Goal: Task Accomplishment & Management: Use online tool/utility

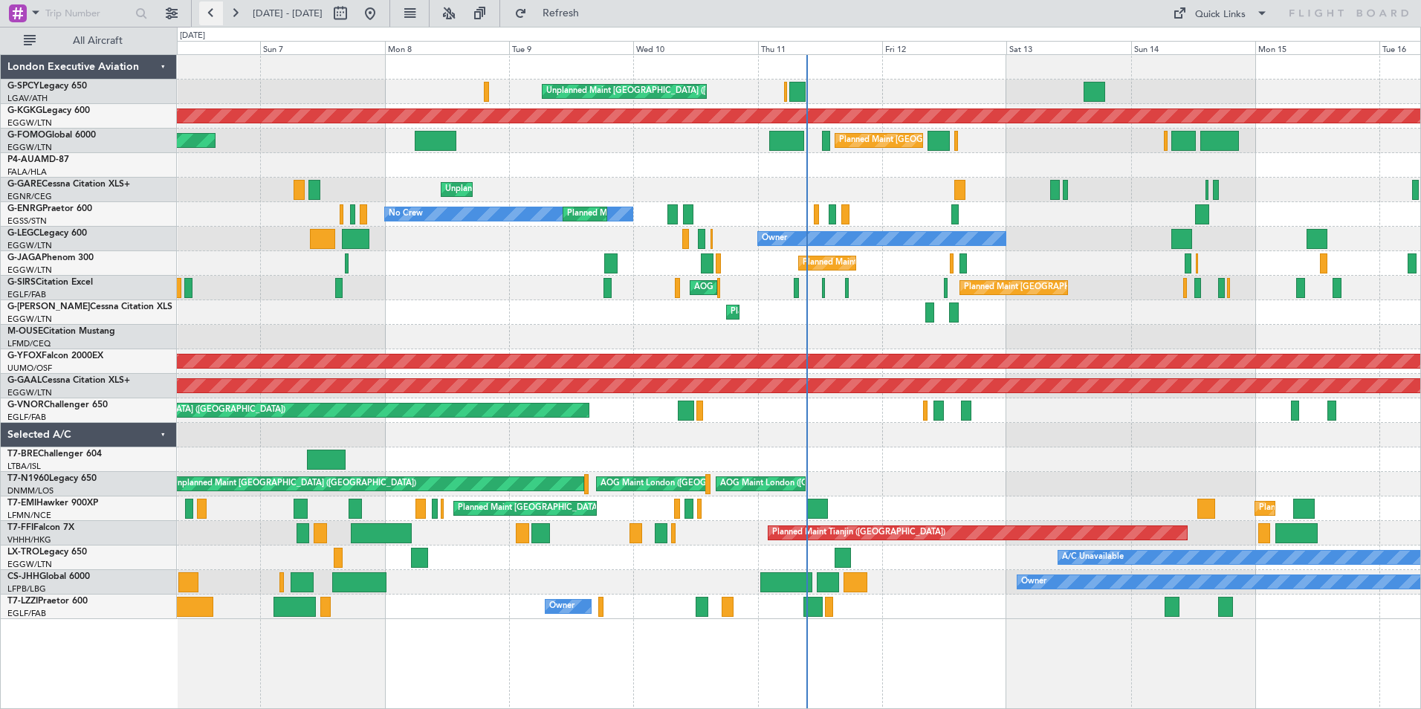
click at [206, 13] on button at bounding box center [211, 13] width 24 height 24
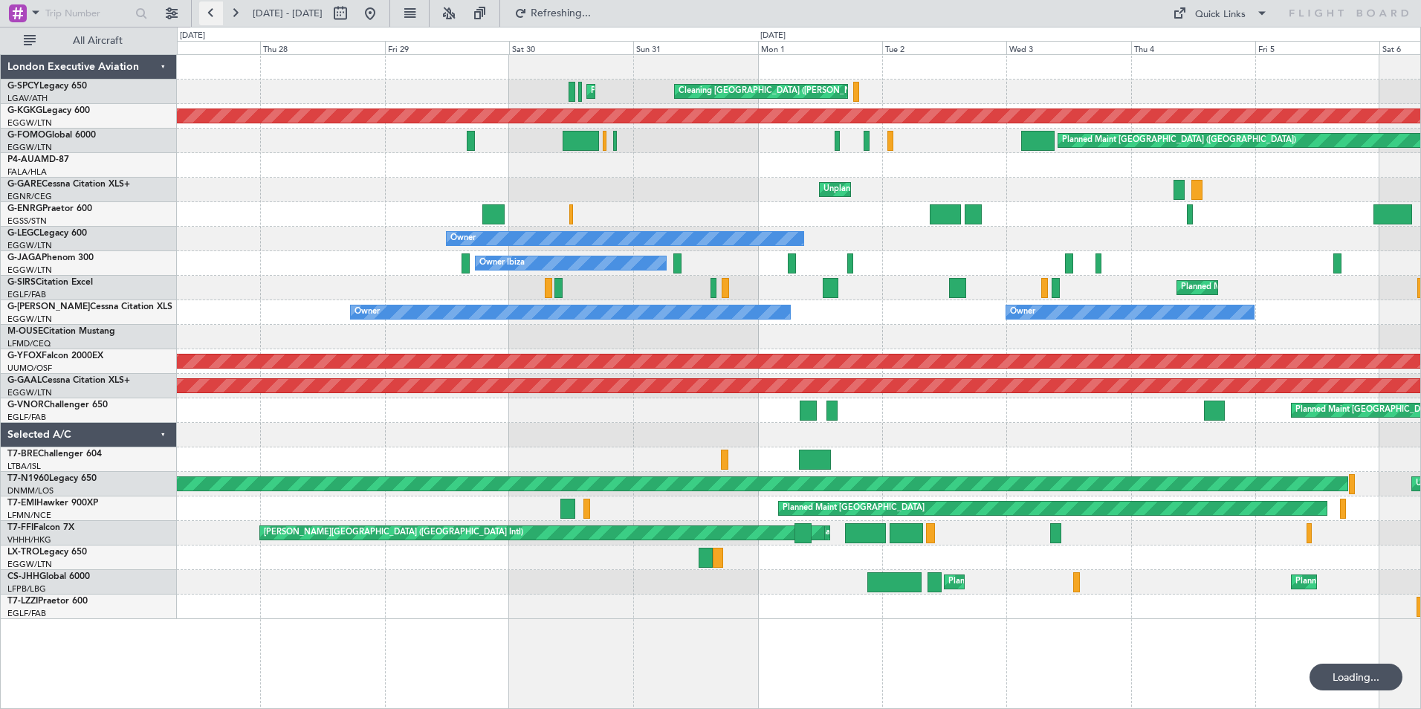
click at [206, 13] on button at bounding box center [211, 13] width 24 height 24
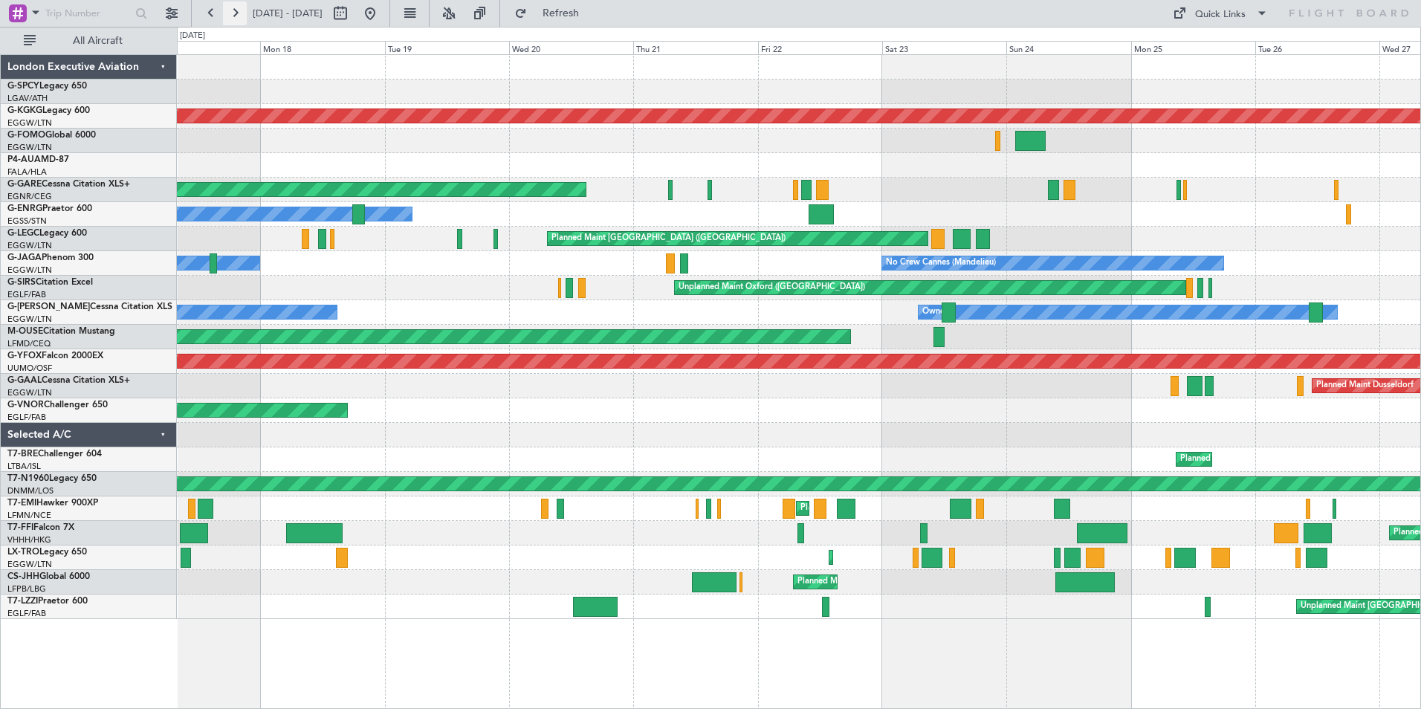
click at [236, 13] on button at bounding box center [235, 13] width 24 height 24
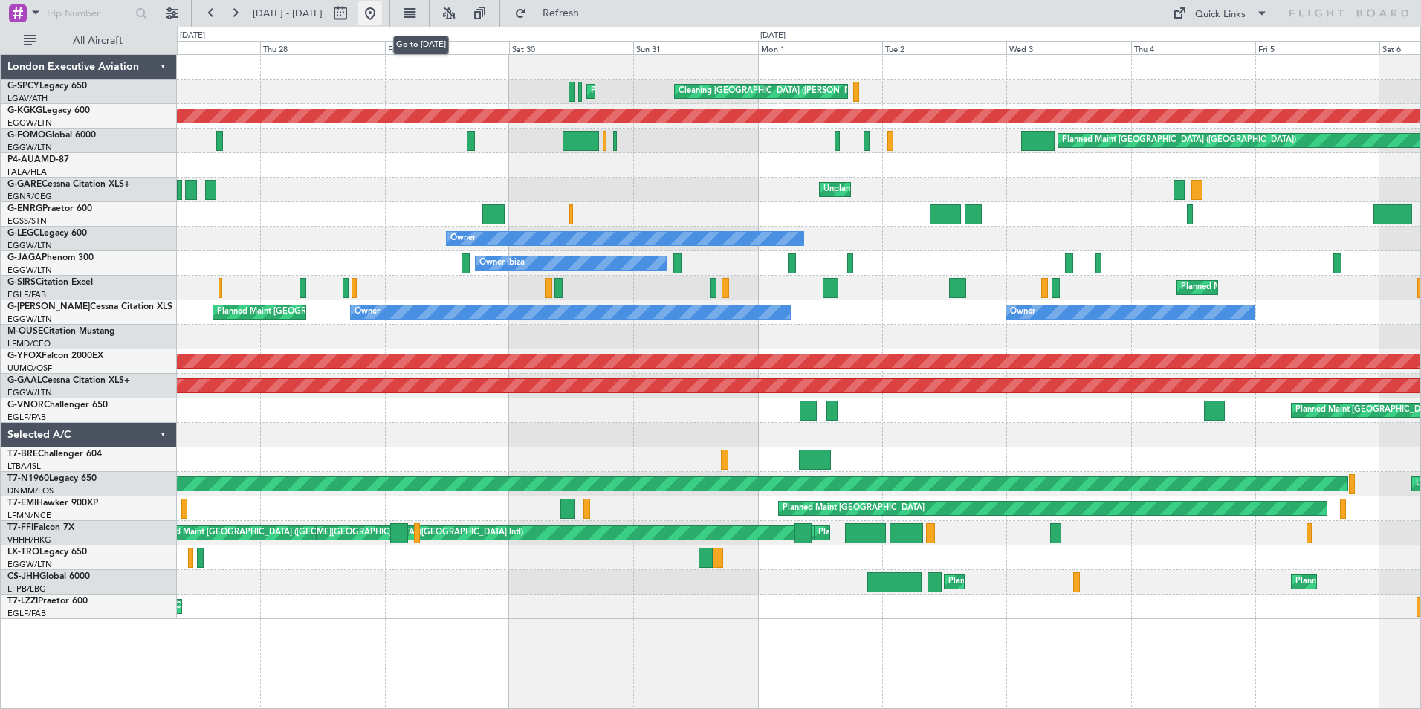
click at [382, 8] on button at bounding box center [370, 13] width 24 height 24
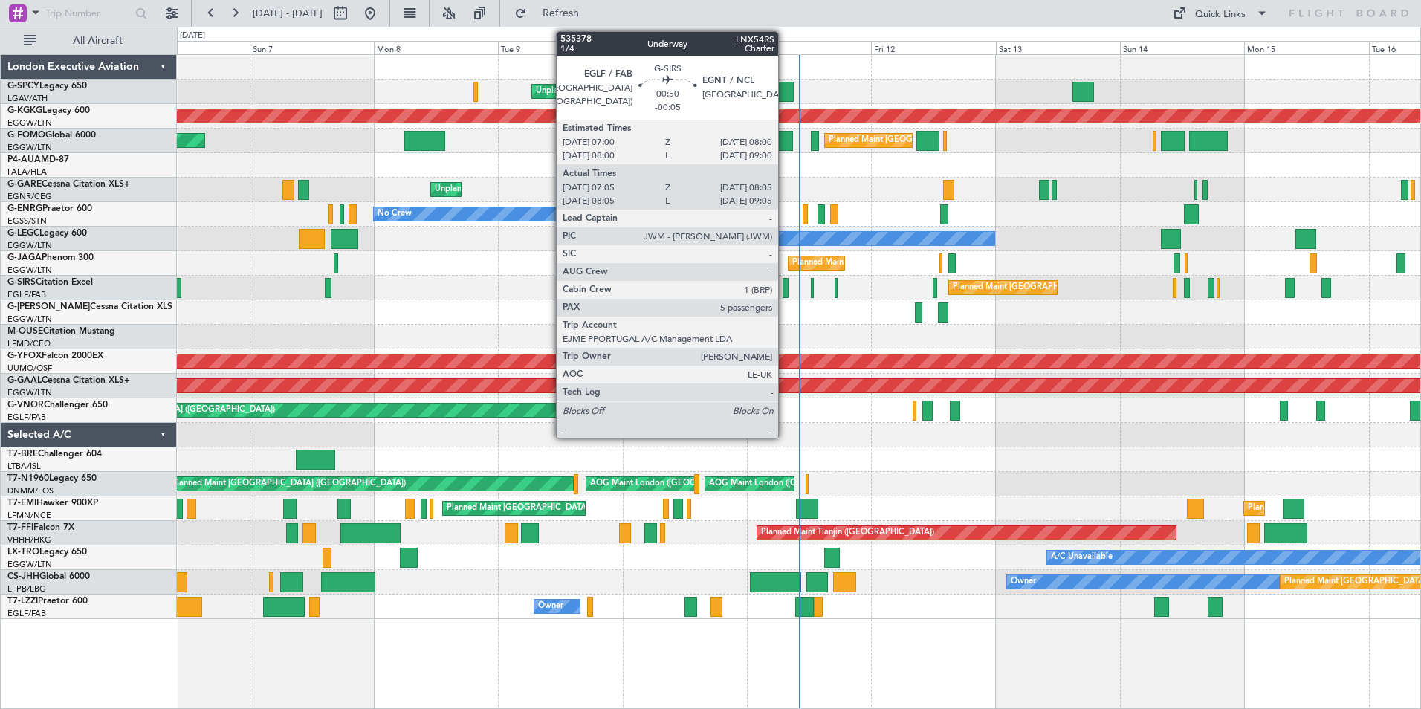
click at [785, 291] on div at bounding box center [784, 288] width 5 height 20
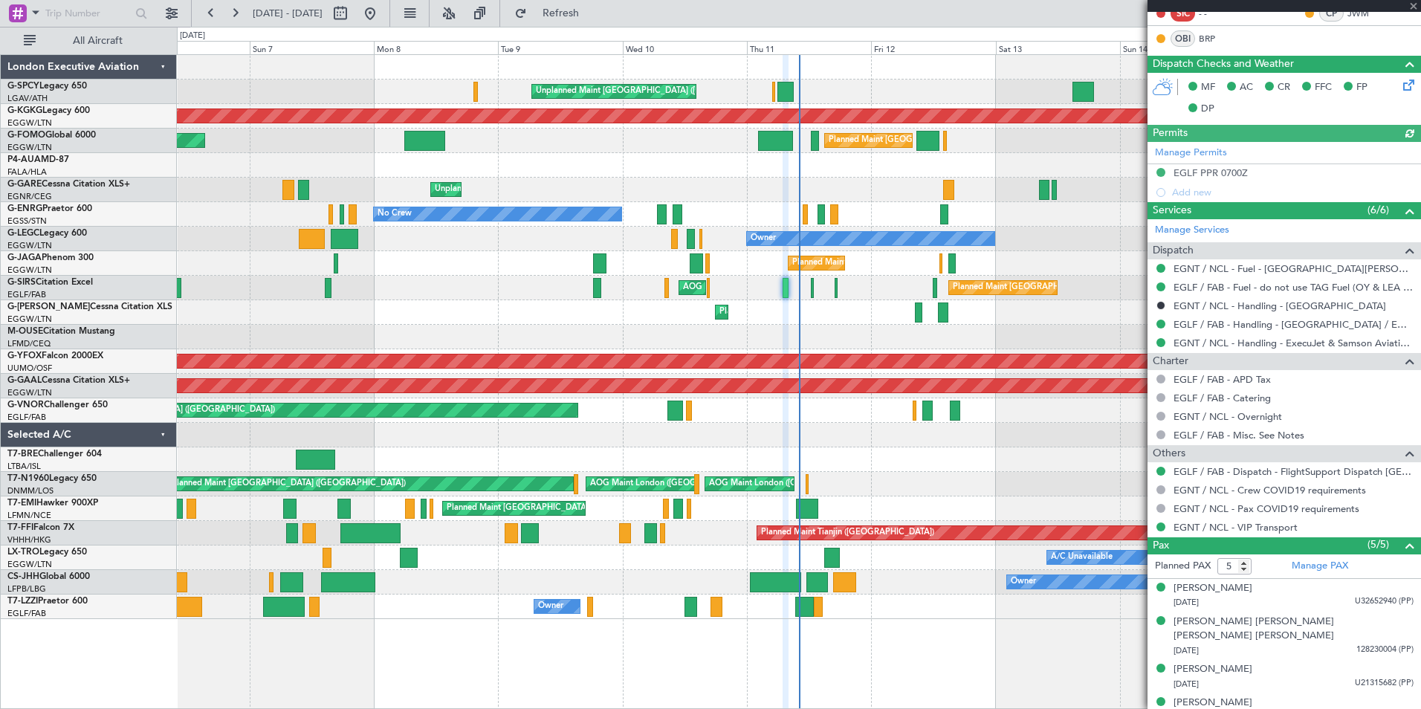
scroll to position [334, 0]
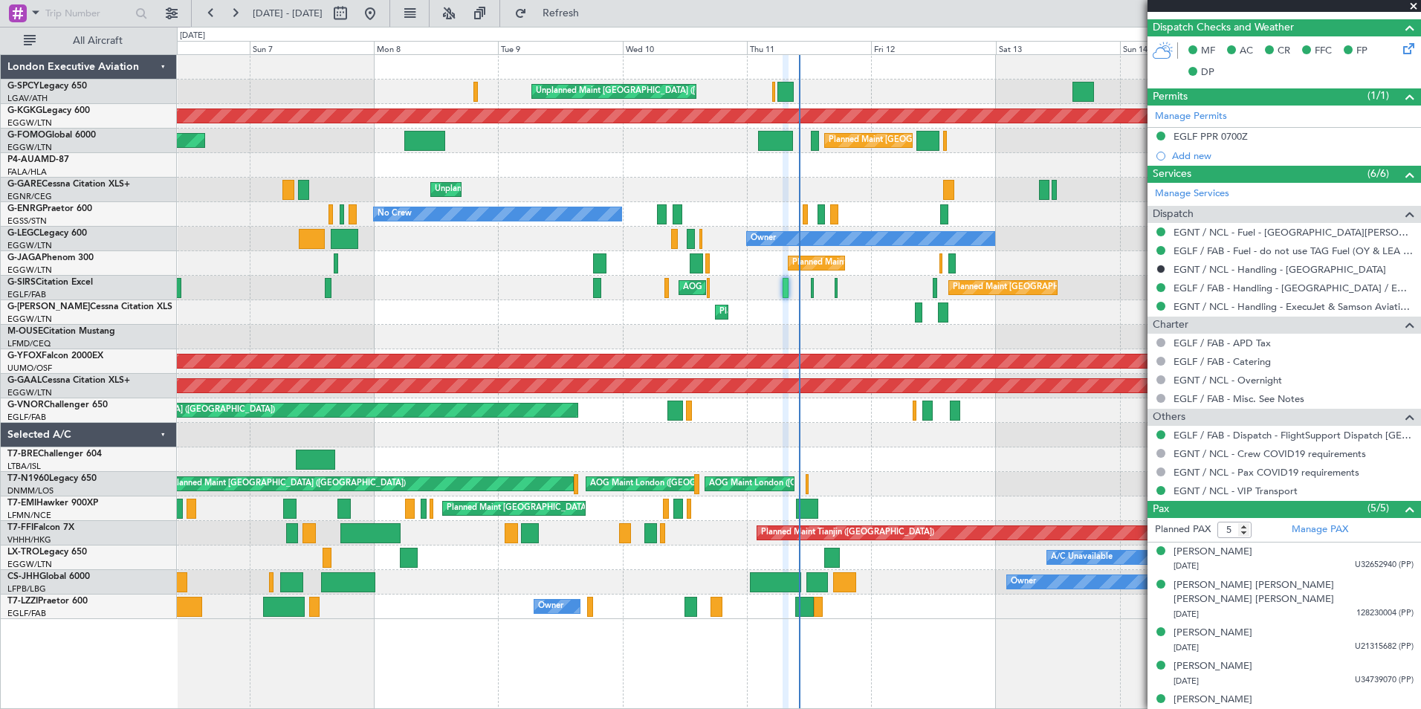
click at [1416, 6] on span at bounding box center [1413, 6] width 15 height 13
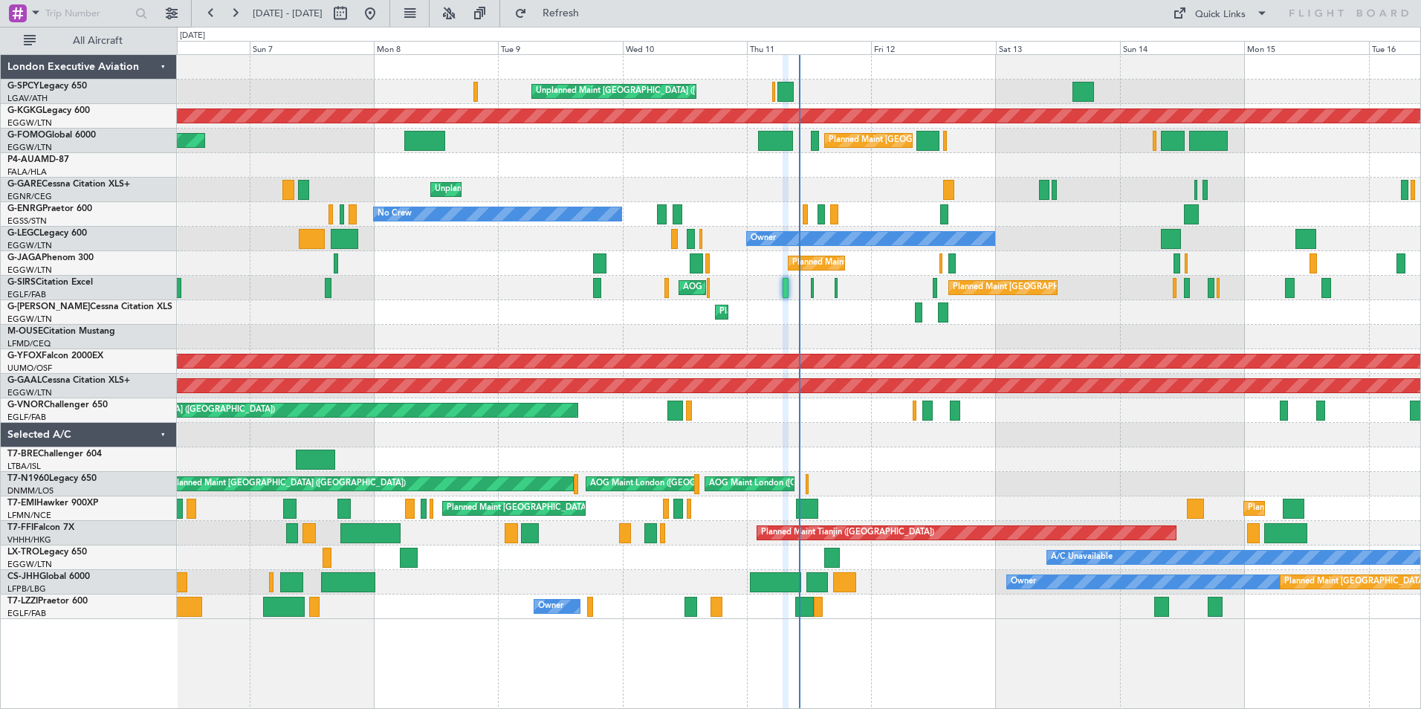
type input "0"
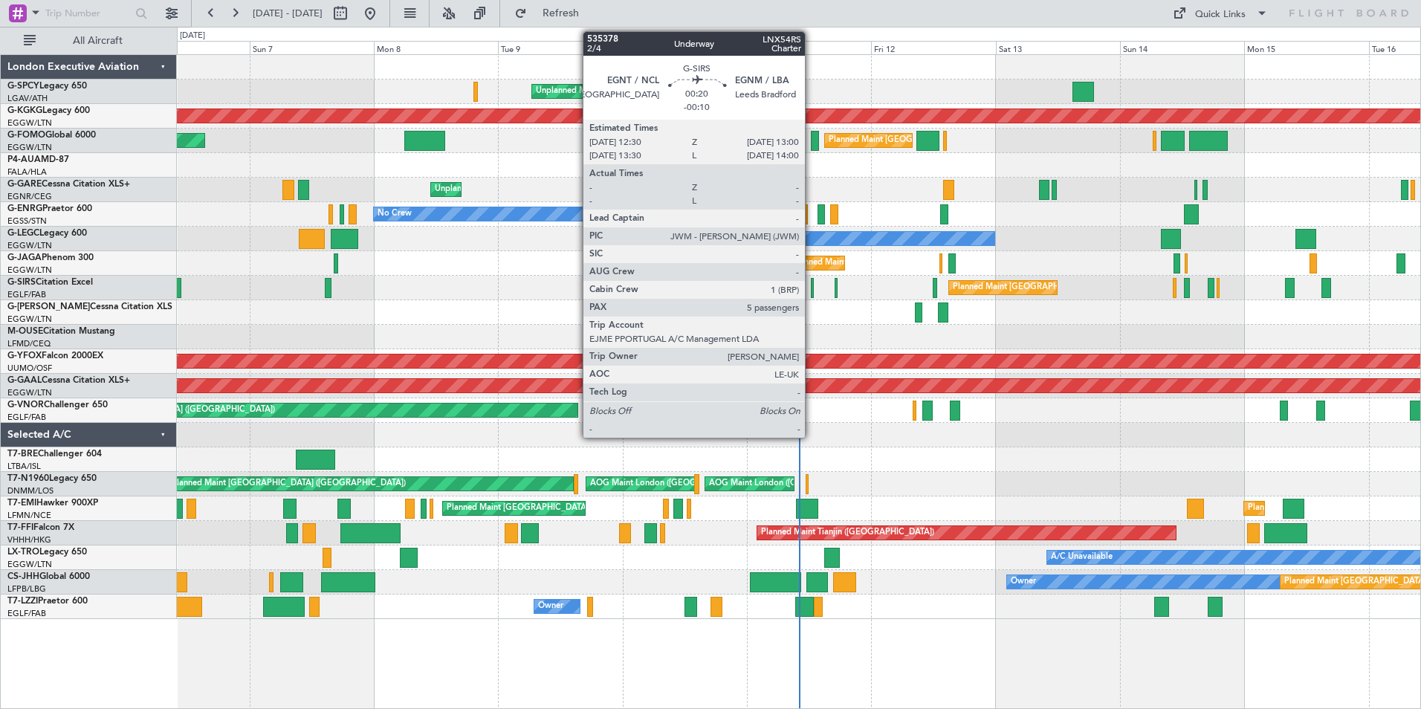
click at [811, 290] on div at bounding box center [812, 288] width 3 height 20
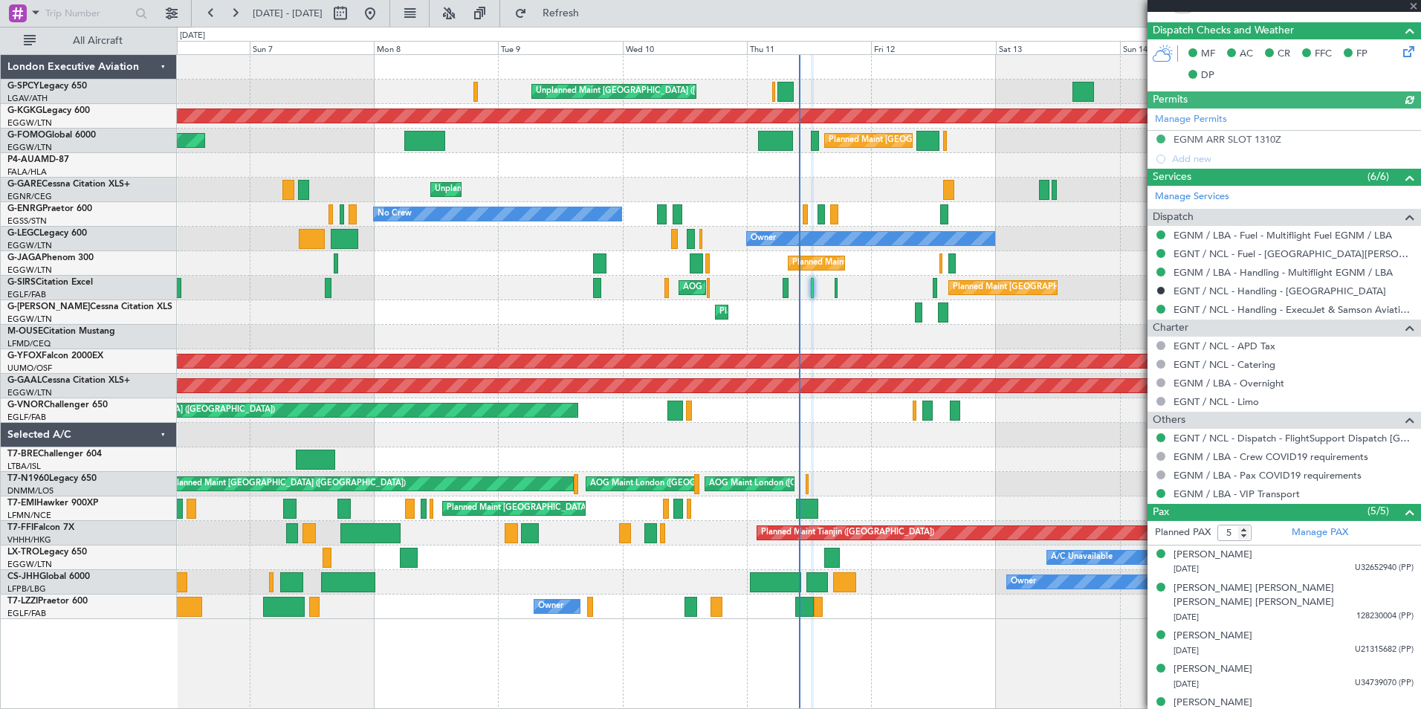
scroll to position [334, 0]
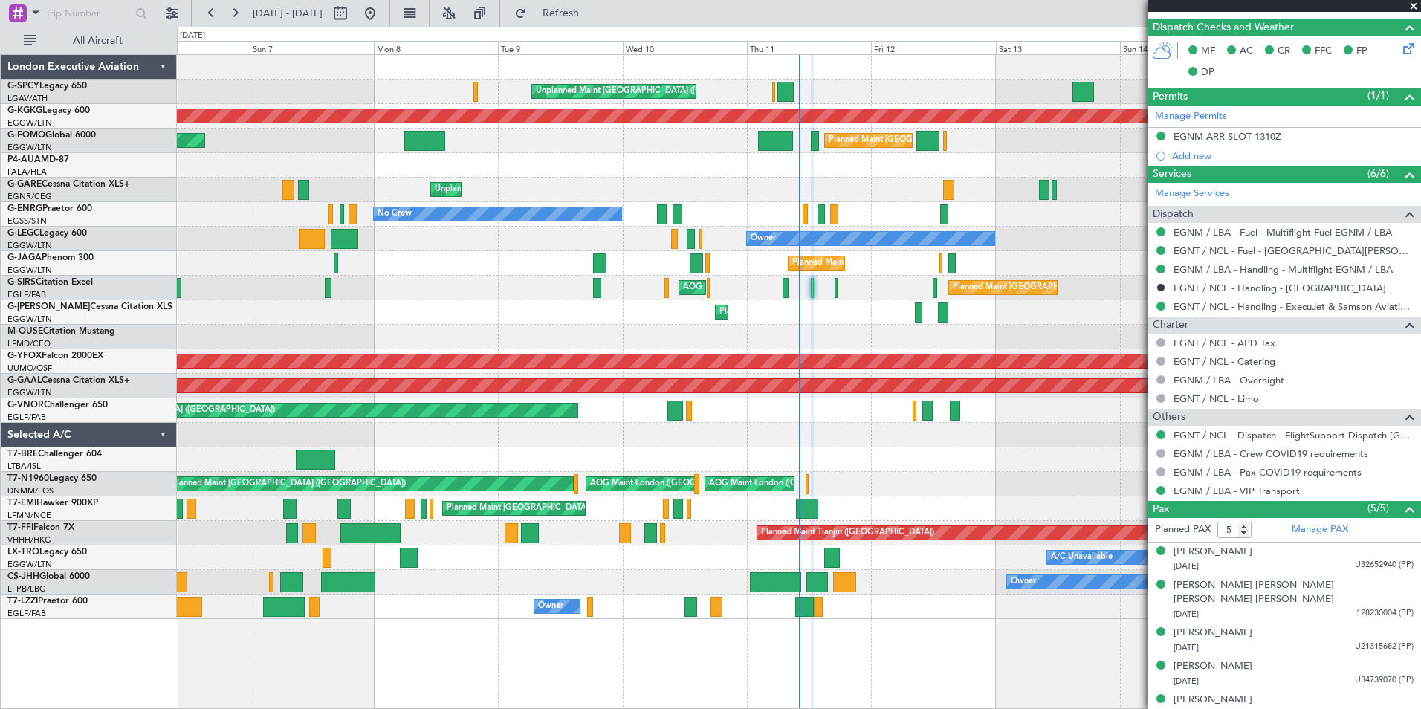
click at [1416, 4] on span at bounding box center [1413, 6] width 15 height 13
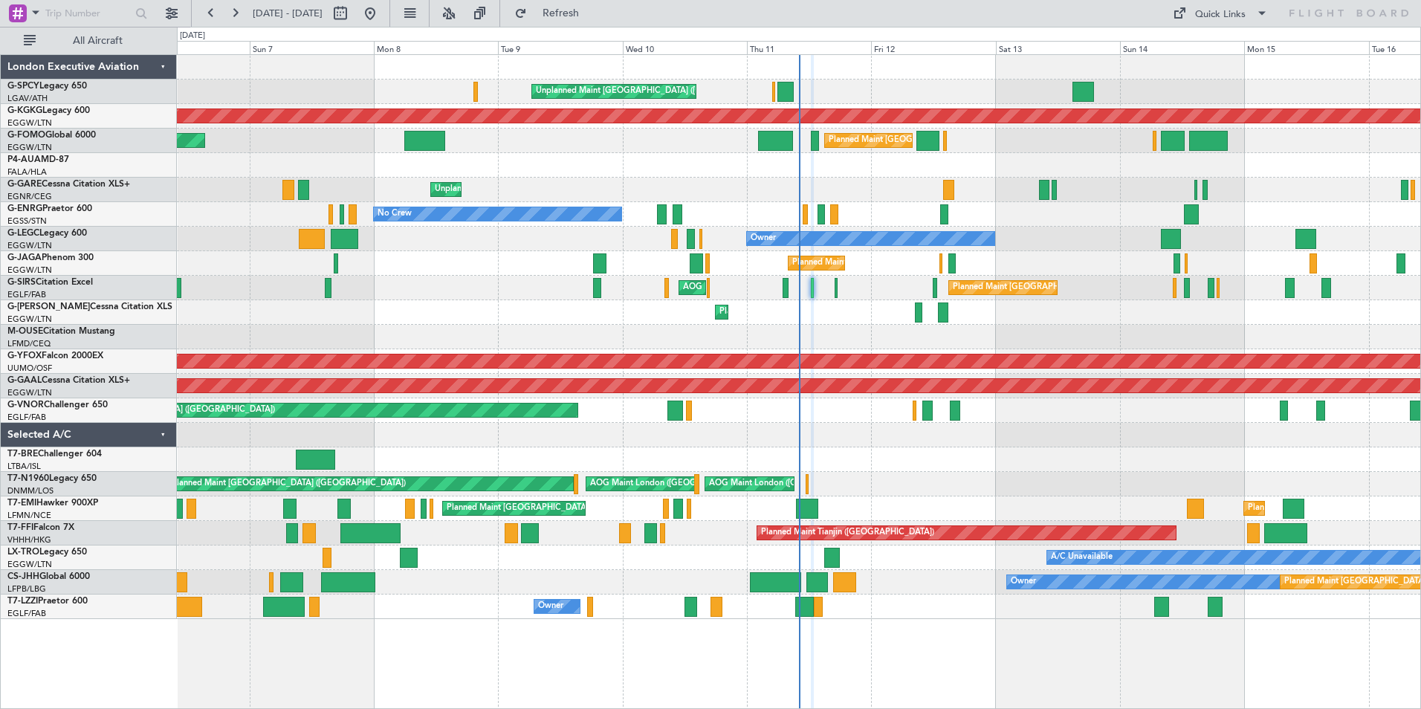
type input "0"
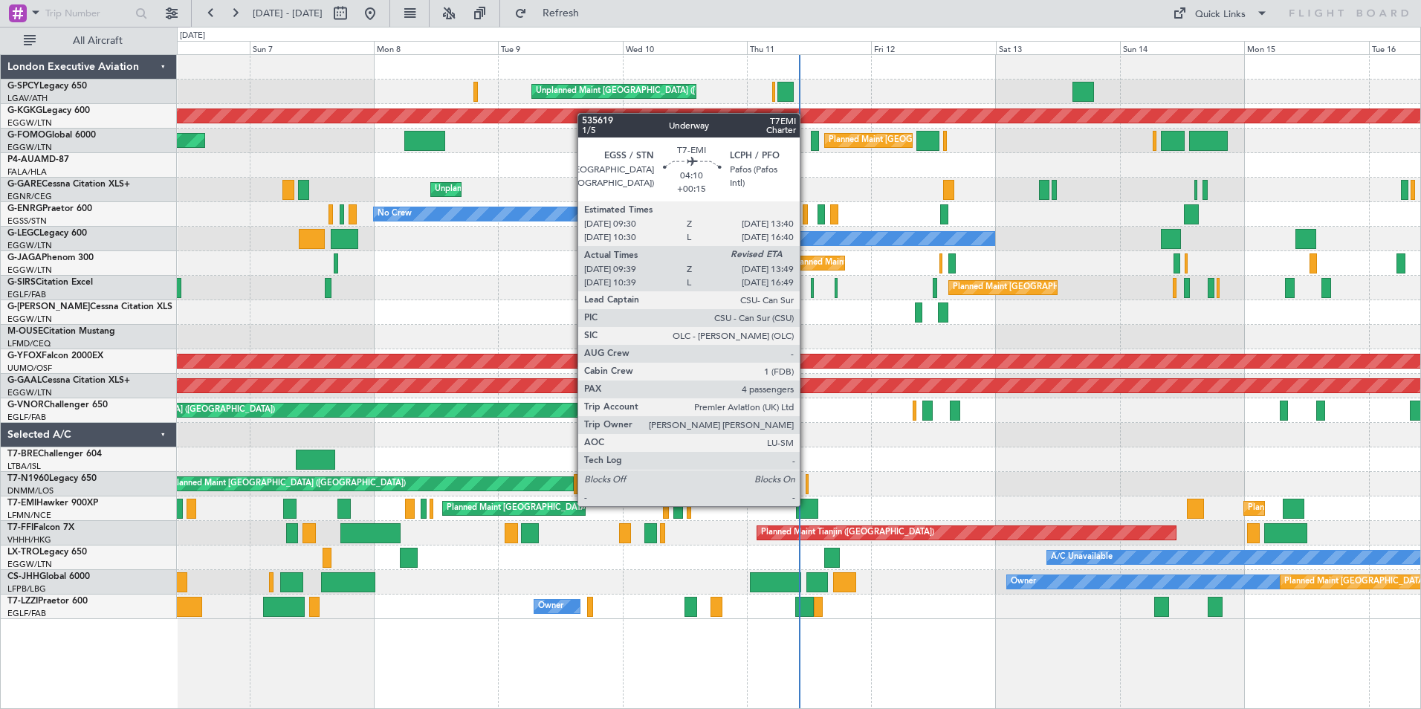
click at [806, 504] on div at bounding box center [807, 509] width 22 height 20
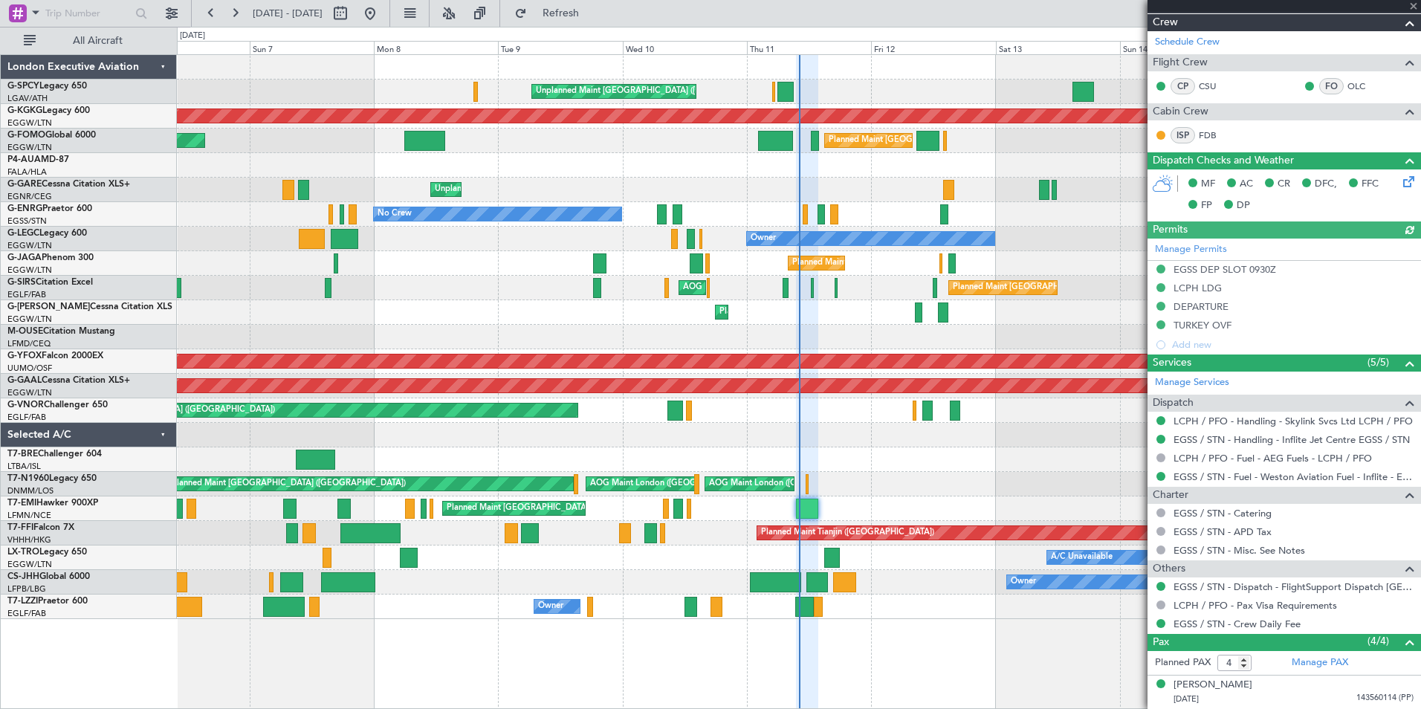
scroll to position [322, 0]
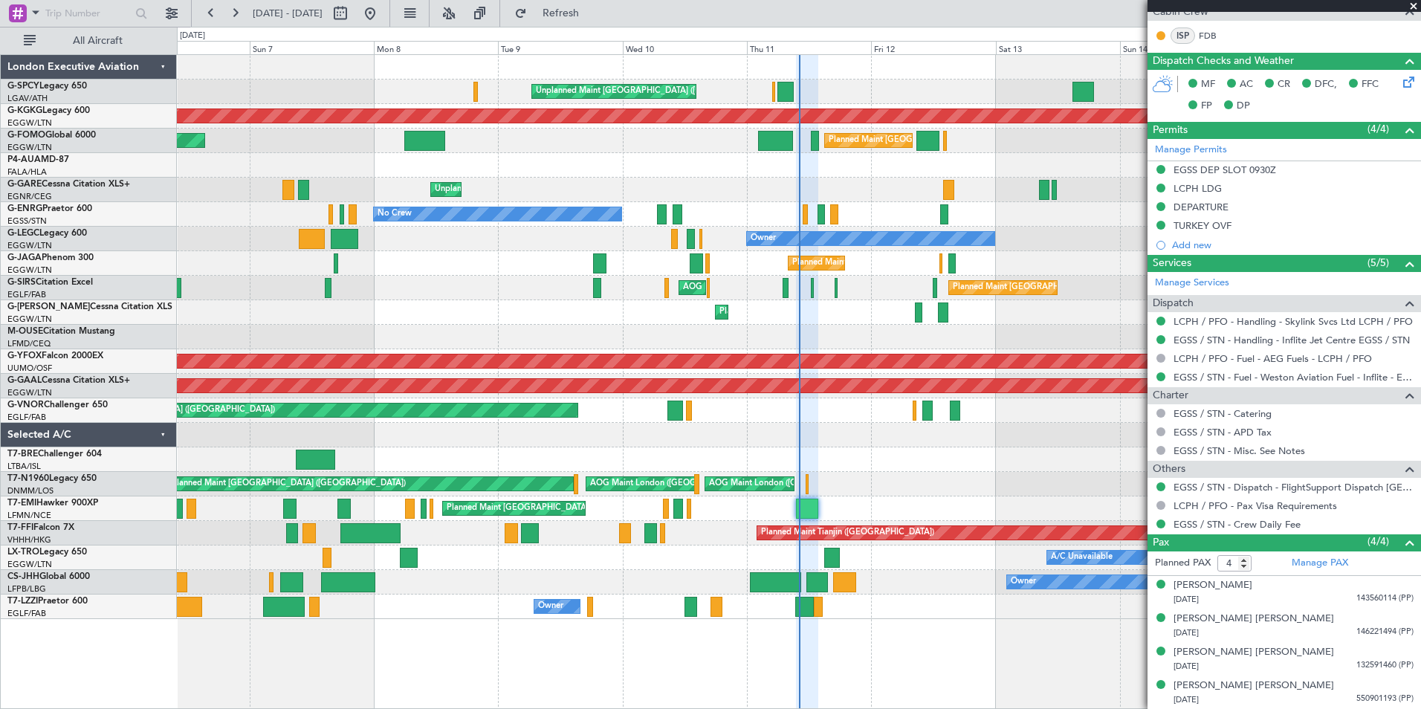
click at [1414, 5] on span at bounding box center [1413, 6] width 15 height 13
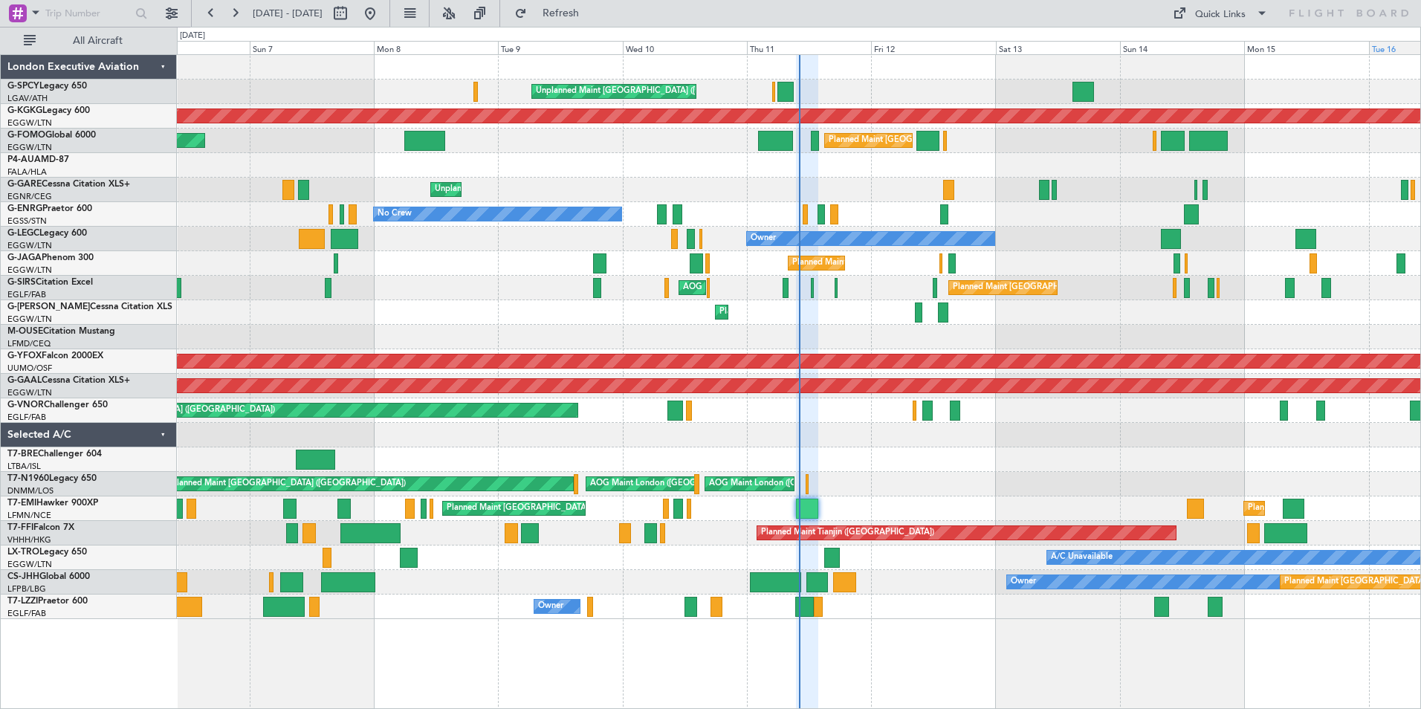
type input "0"
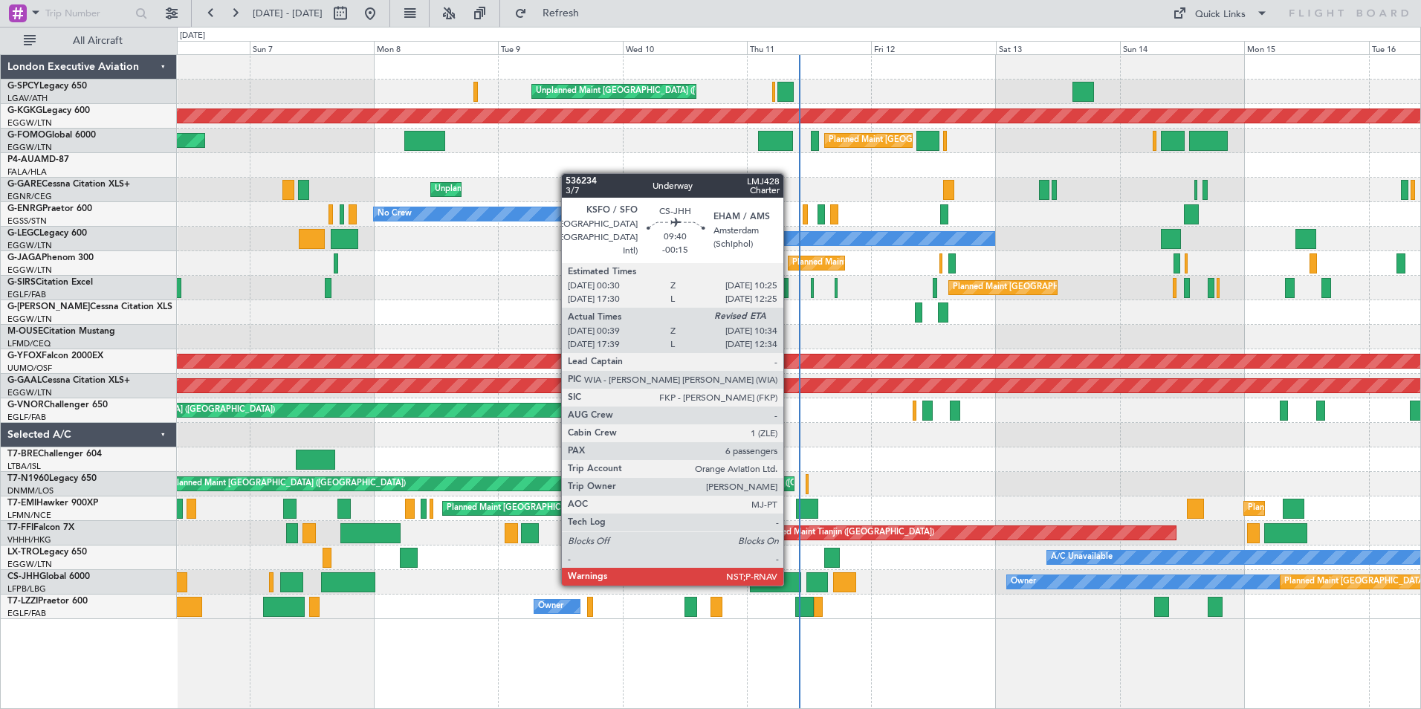
click at [790, 584] on div at bounding box center [776, 582] width 52 height 20
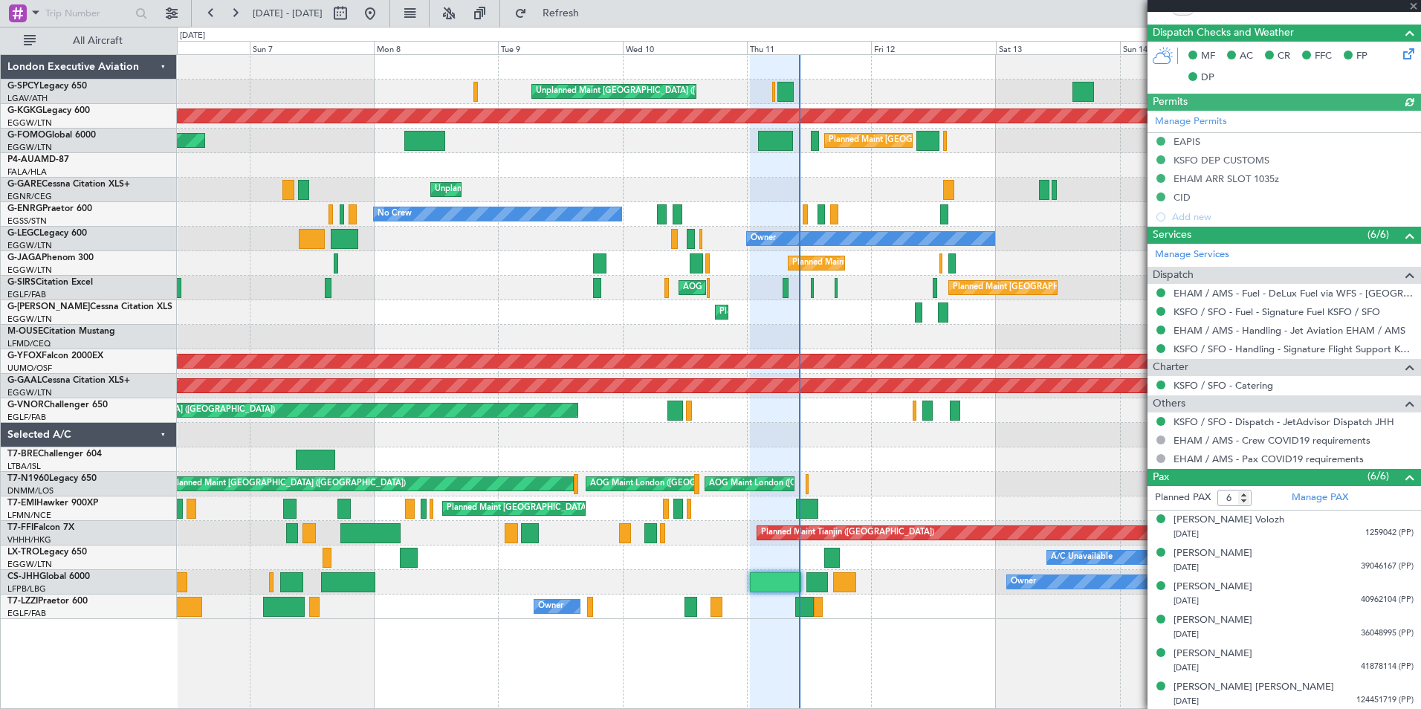
scroll to position [404, 0]
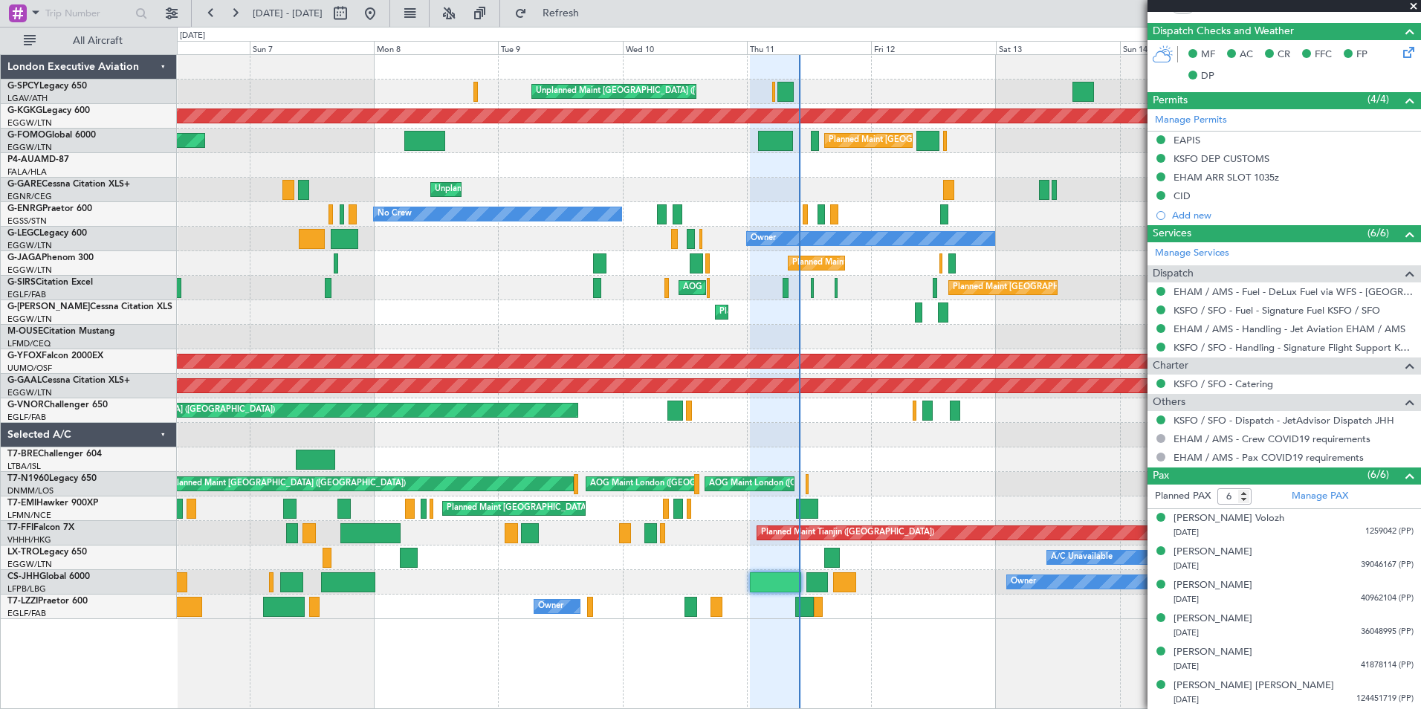
click at [1414, 4] on span at bounding box center [1413, 6] width 15 height 13
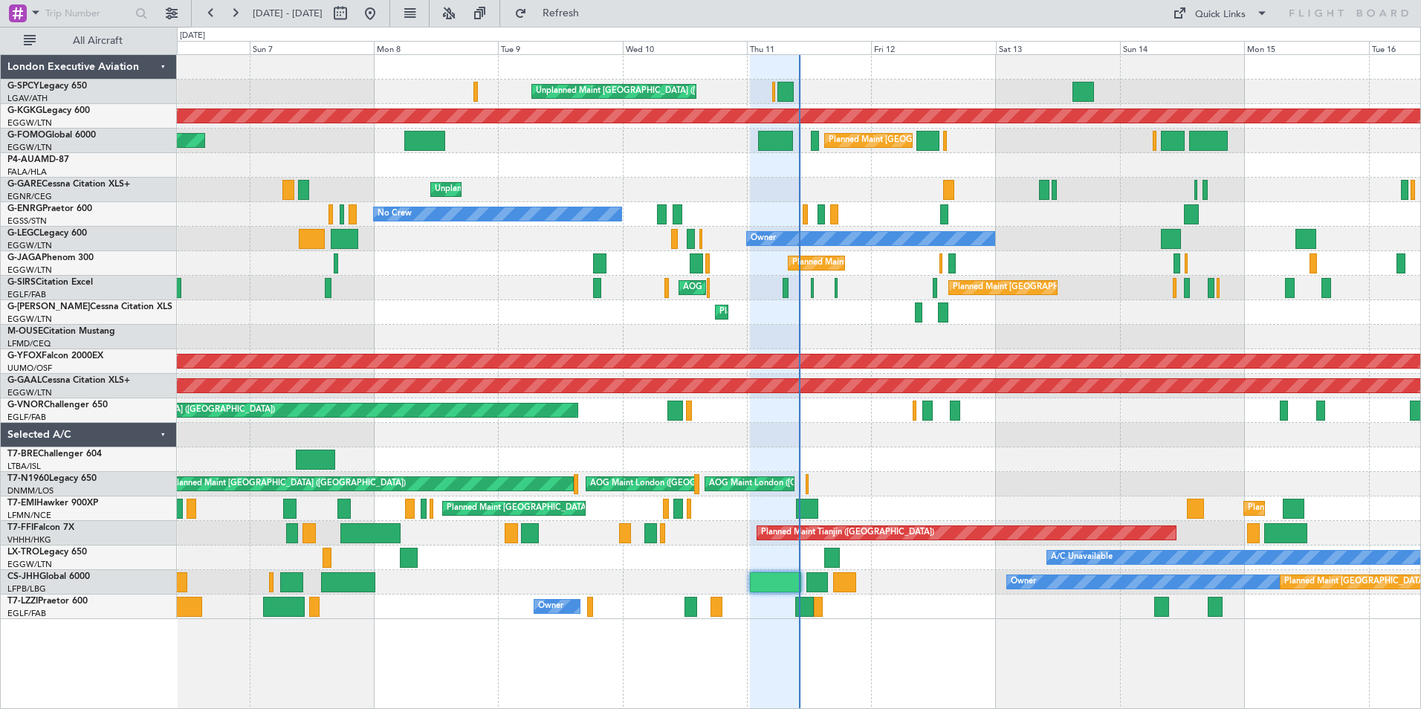
type input "0"
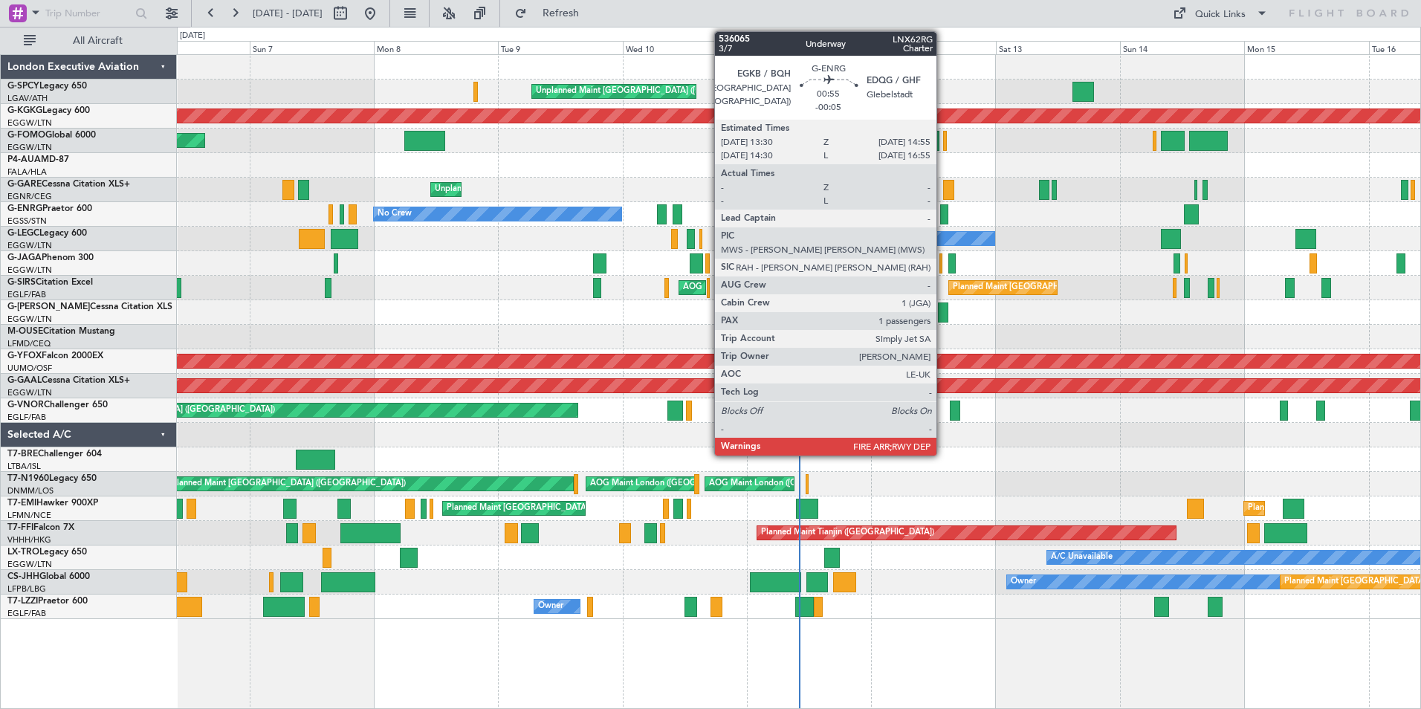
click at [943, 222] on div at bounding box center [943, 214] width 7 height 20
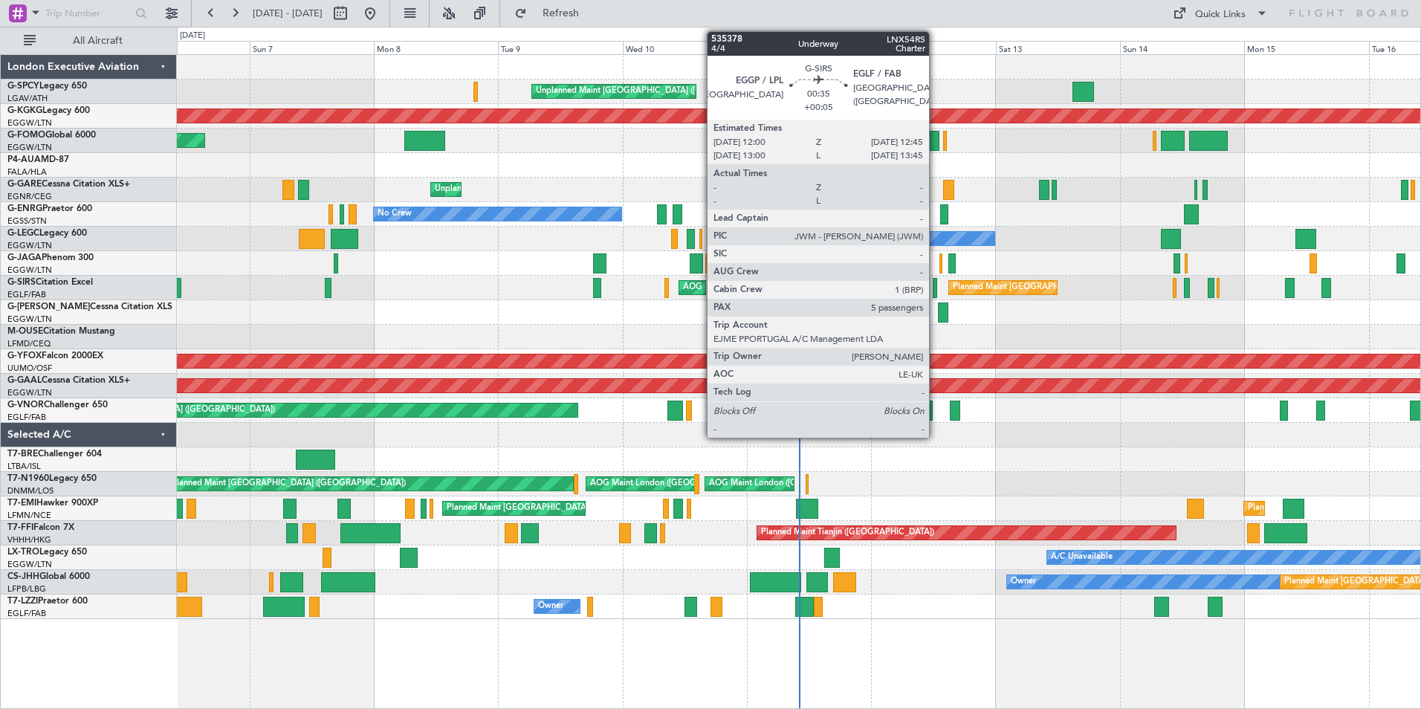
click at [935, 287] on div at bounding box center [934, 288] width 4 height 20
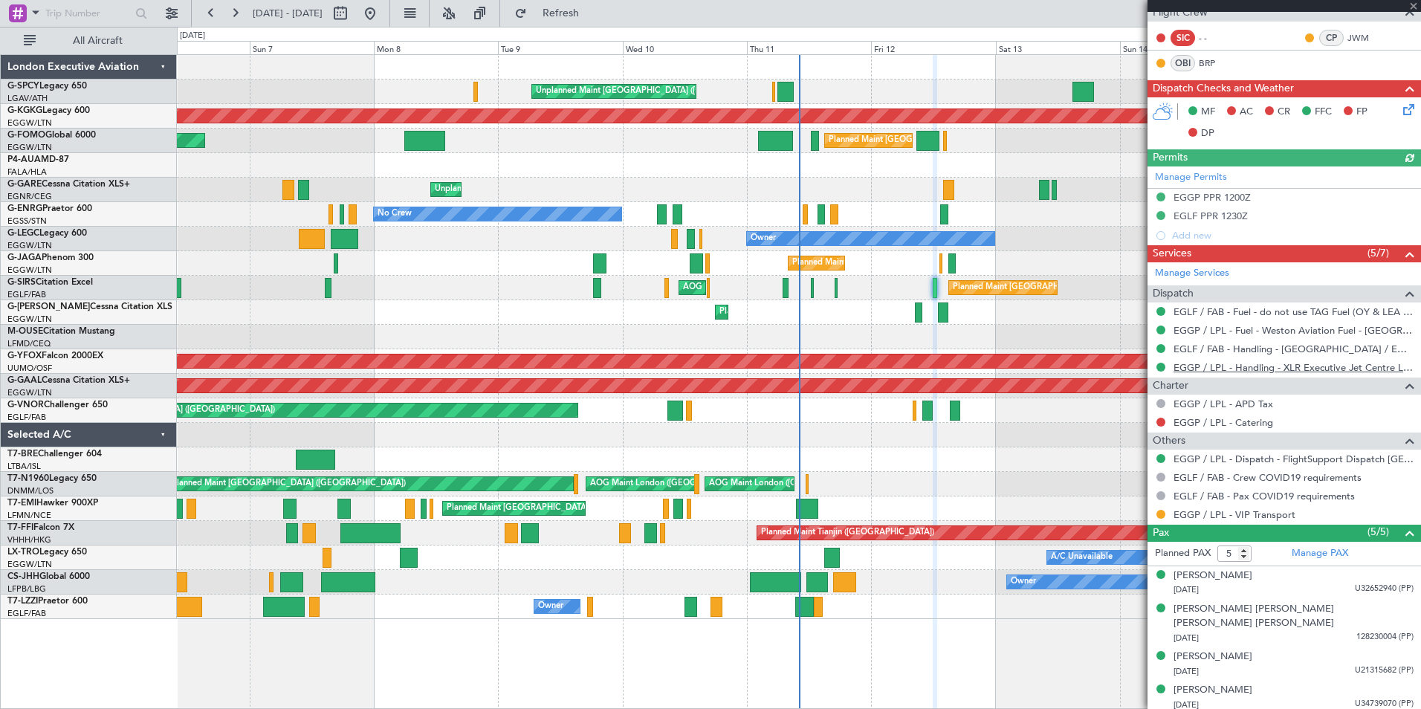
scroll to position [296, 0]
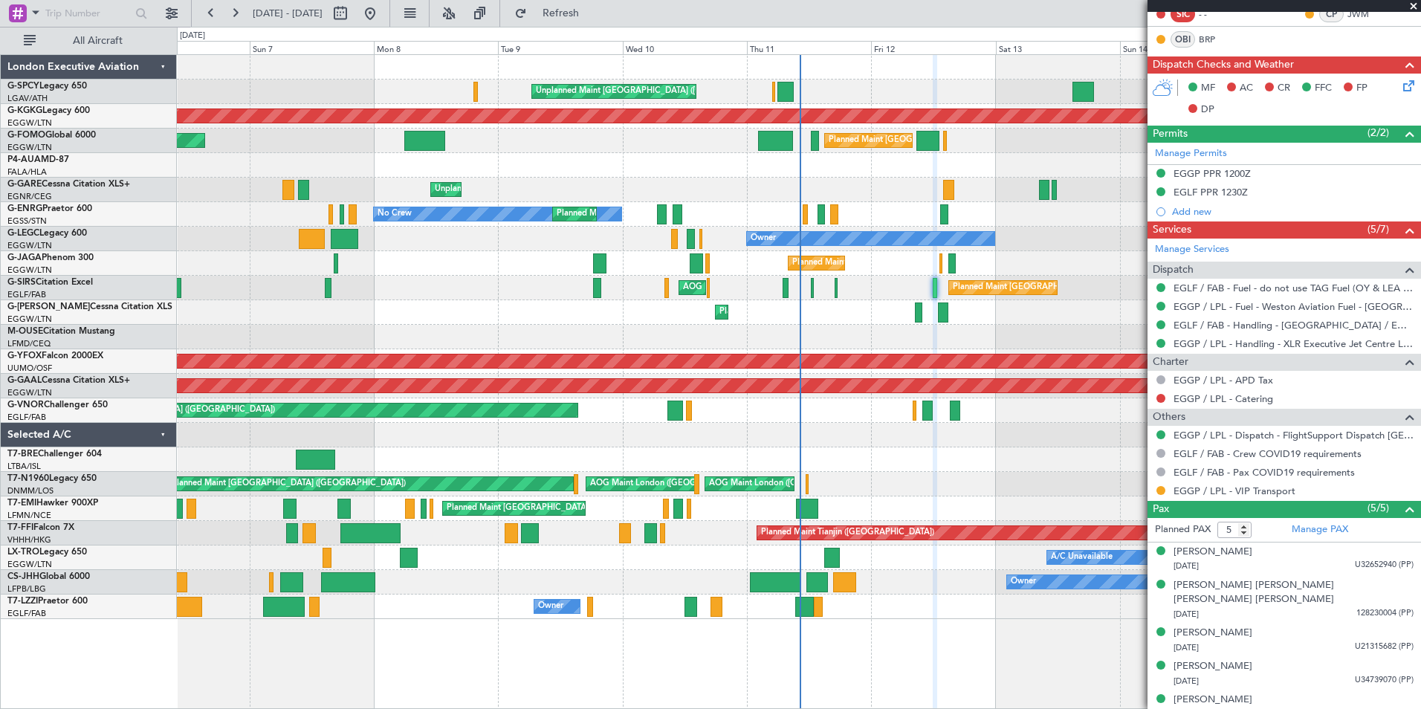
click at [1415, 4] on span at bounding box center [1413, 6] width 15 height 13
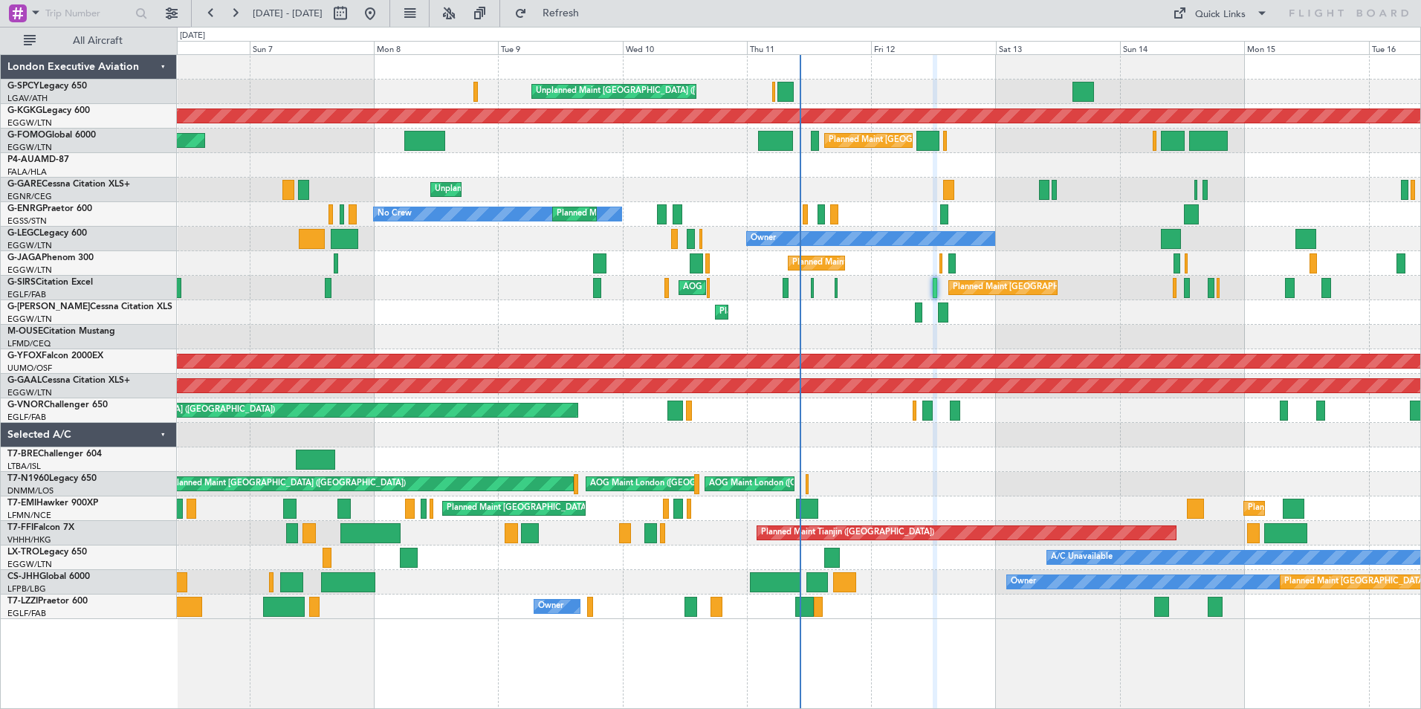
type input "0"
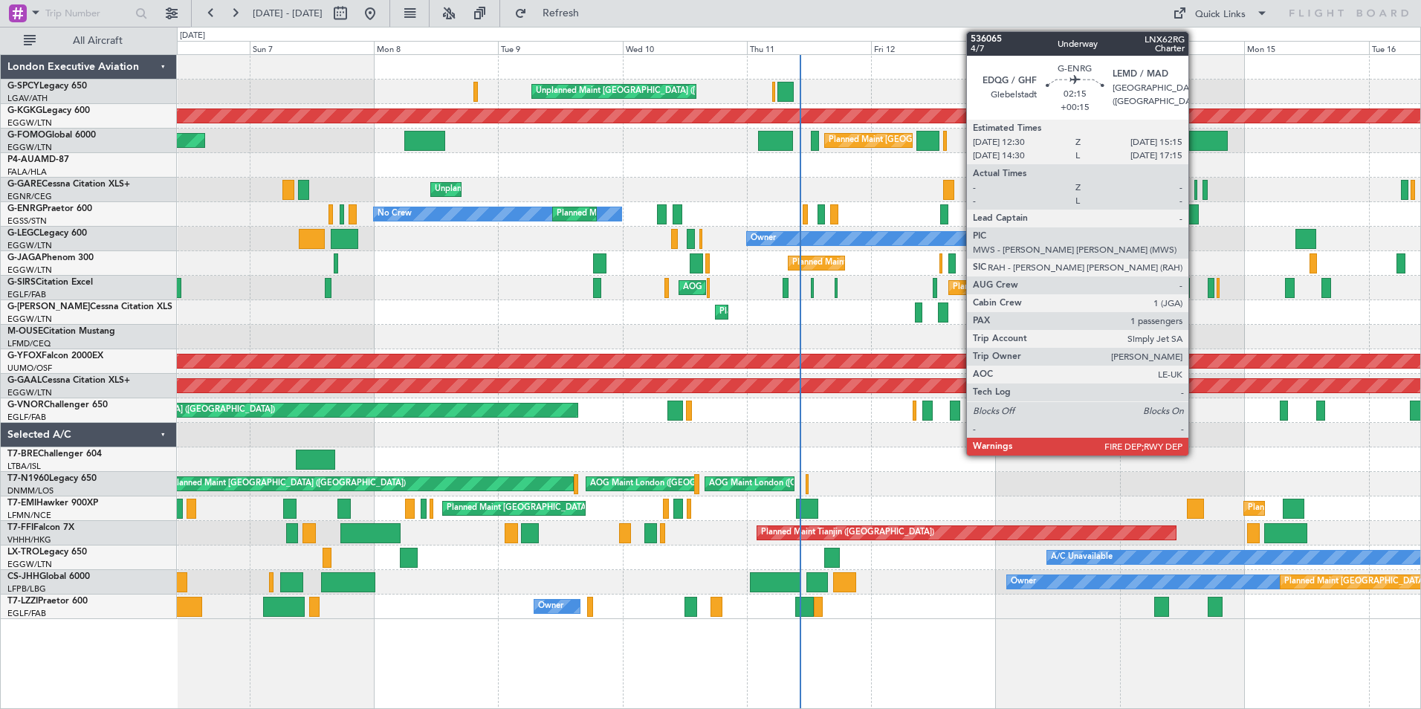
click at [1195, 205] on div at bounding box center [1191, 214] width 15 height 20
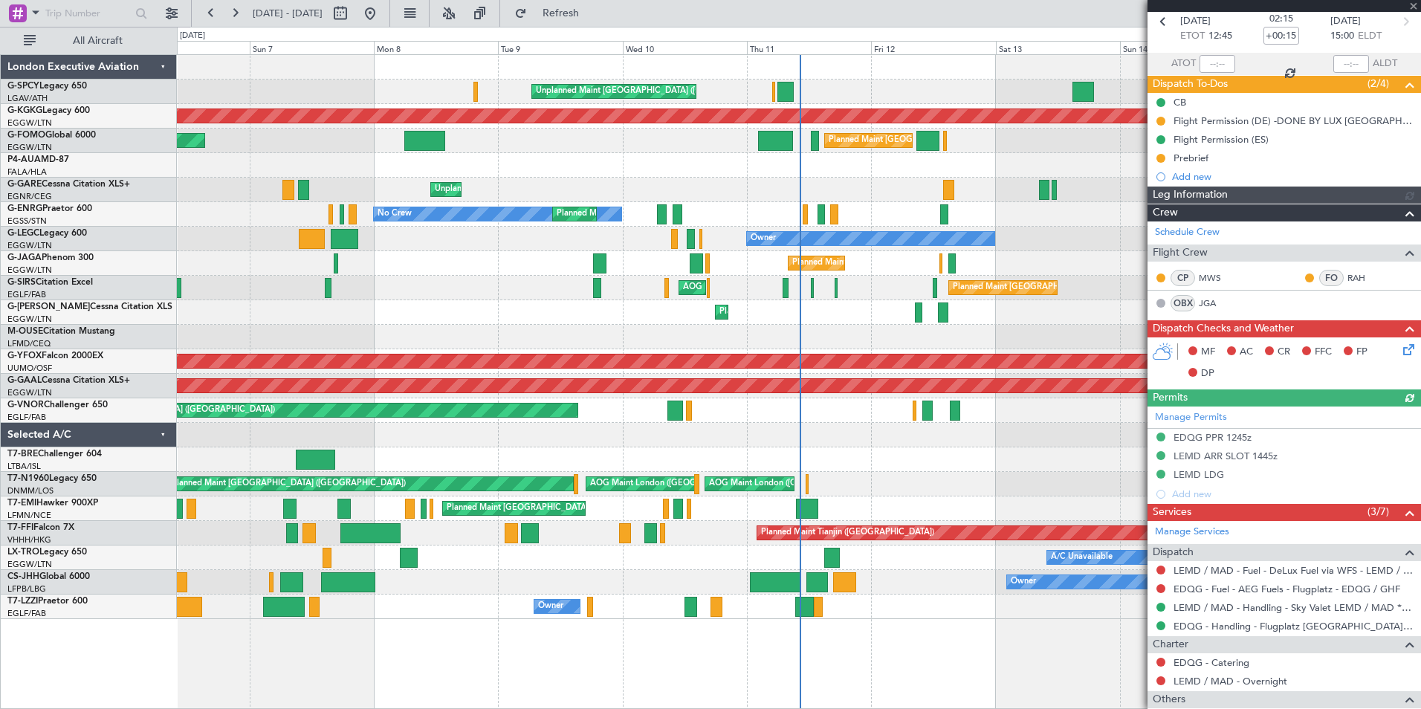
scroll to position [256, 0]
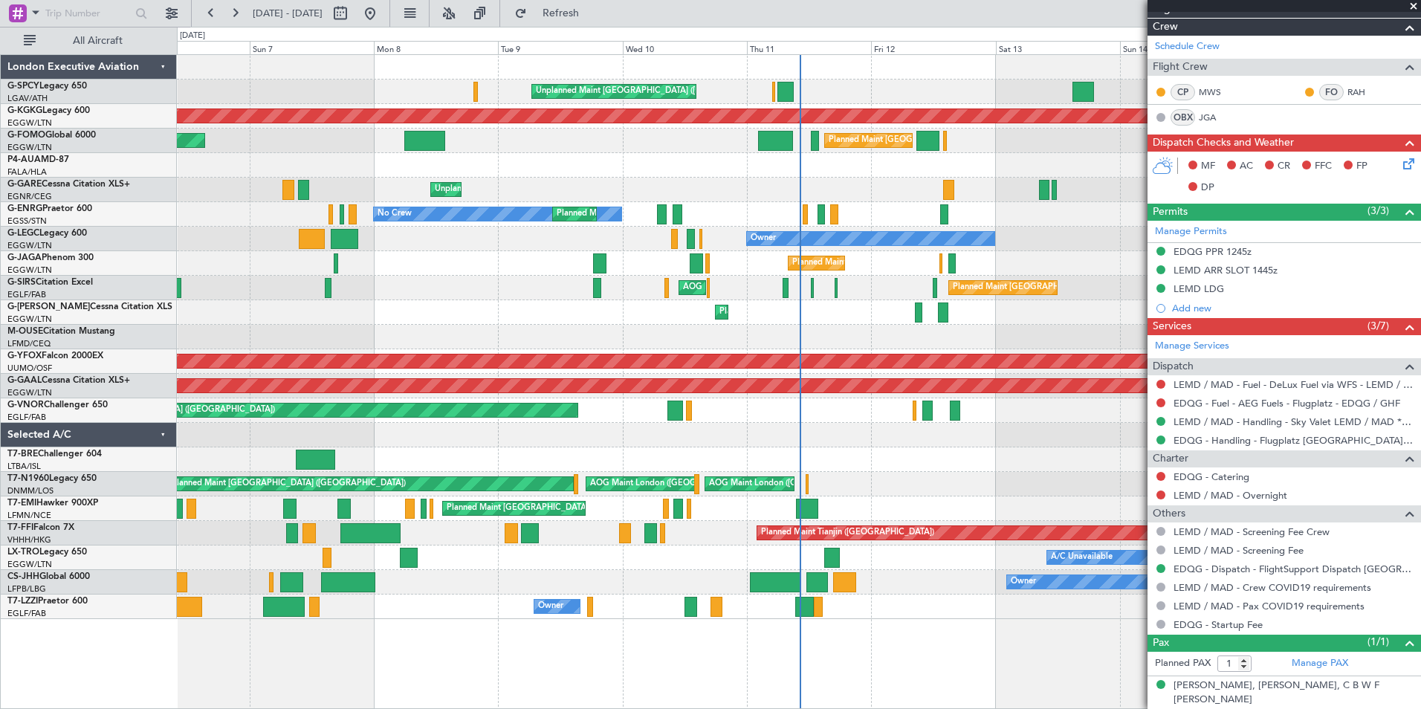
click at [1413, 7] on span at bounding box center [1413, 6] width 15 height 13
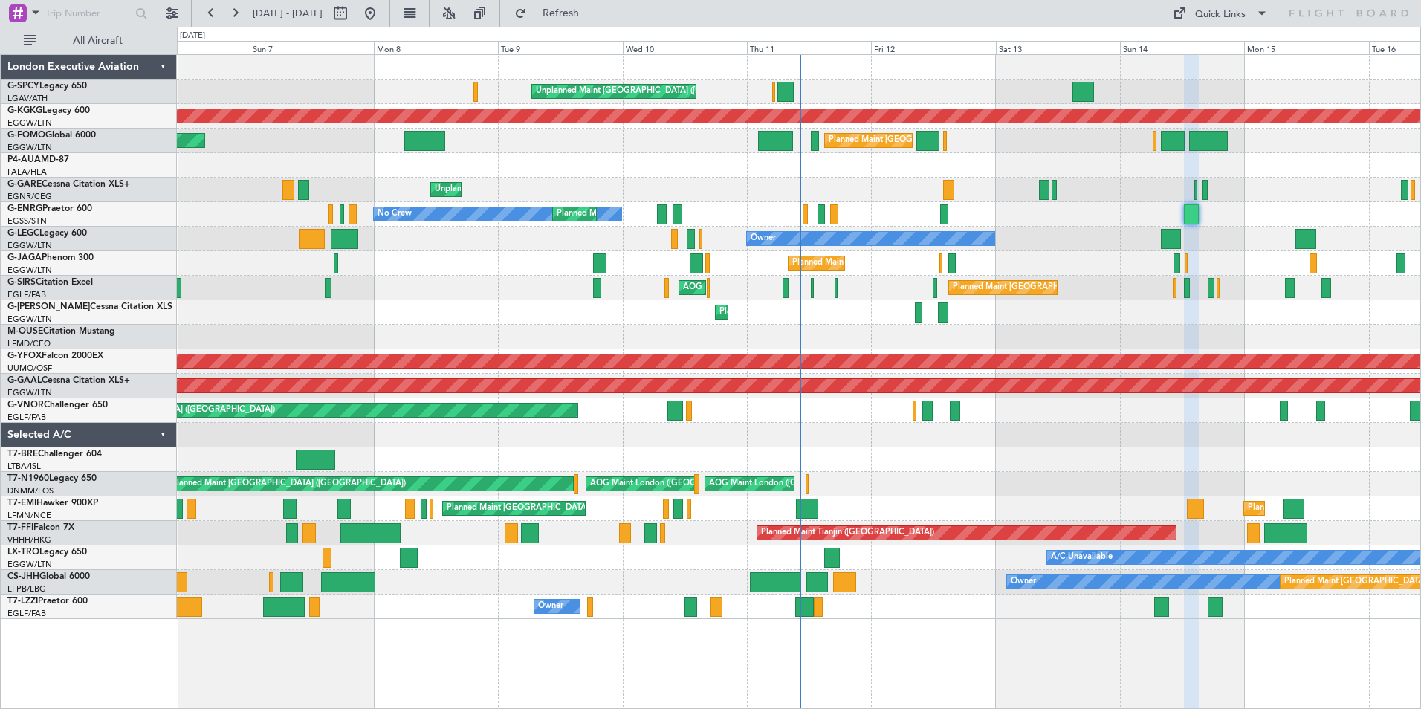
type input "0"
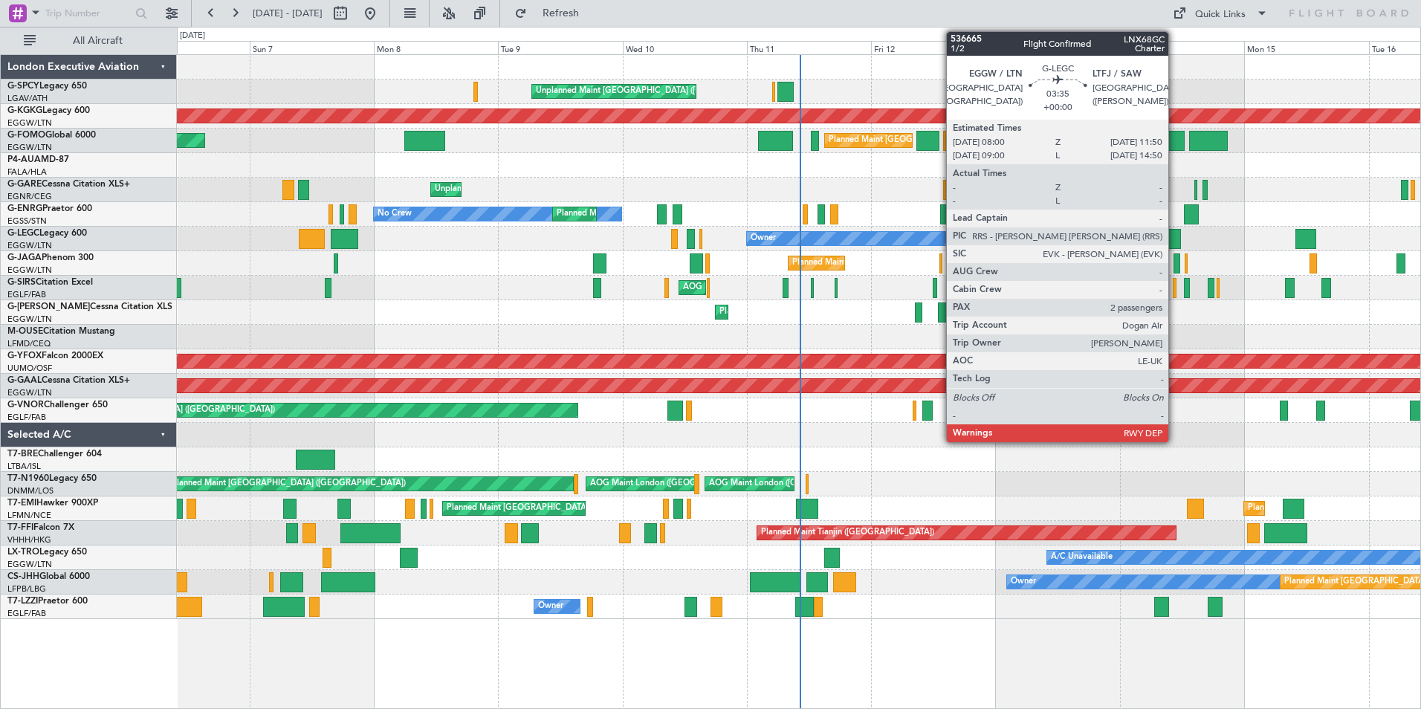
click at [1175, 238] on div at bounding box center [1171, 239] width 20 height 20
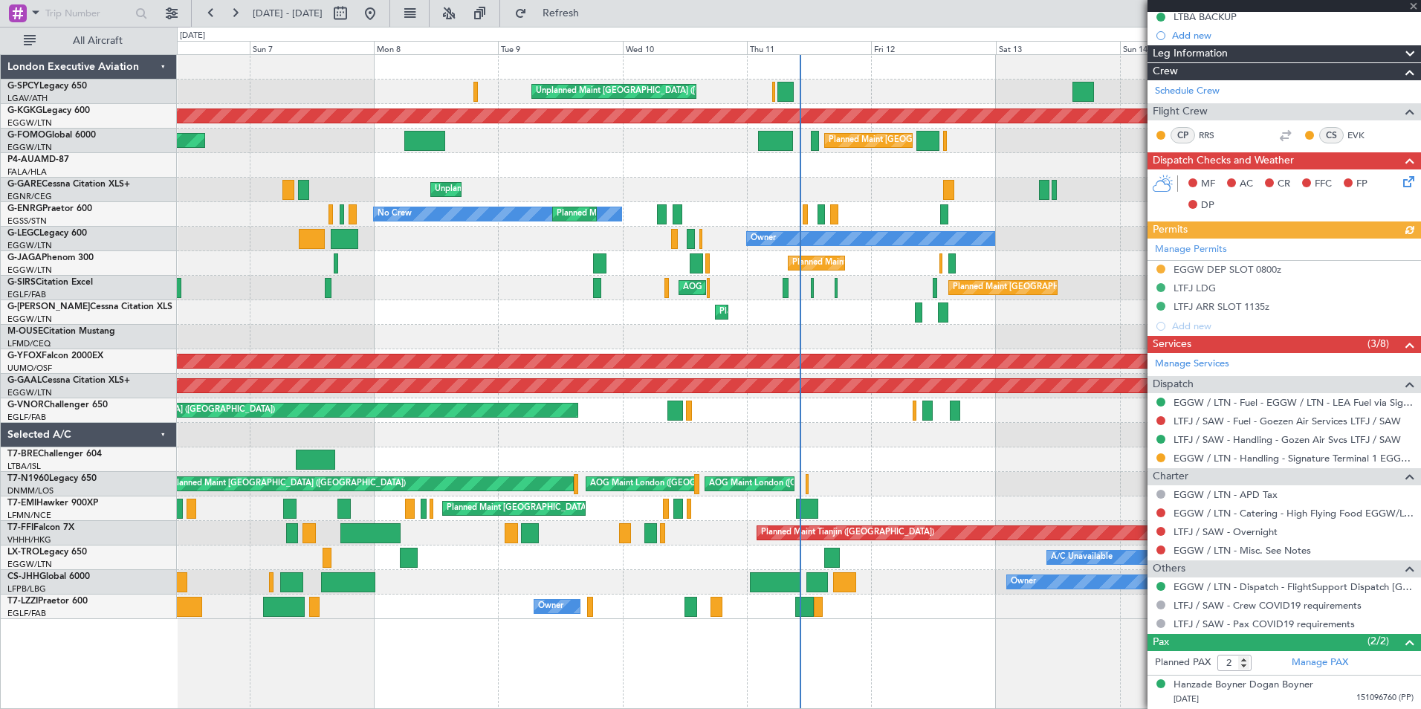
scroll to position [207, 0]
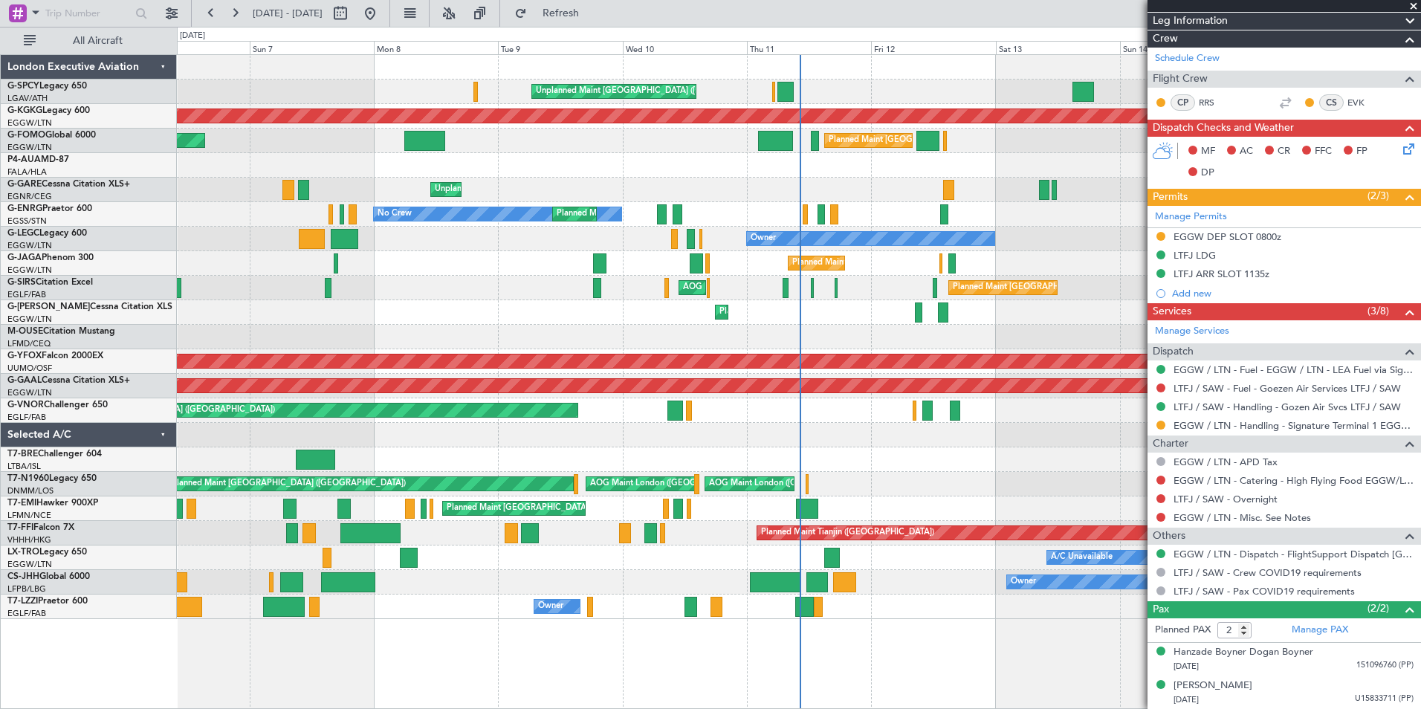
click at [1412, 7] on span at bounding box center [1413, 6] width 15 height 13
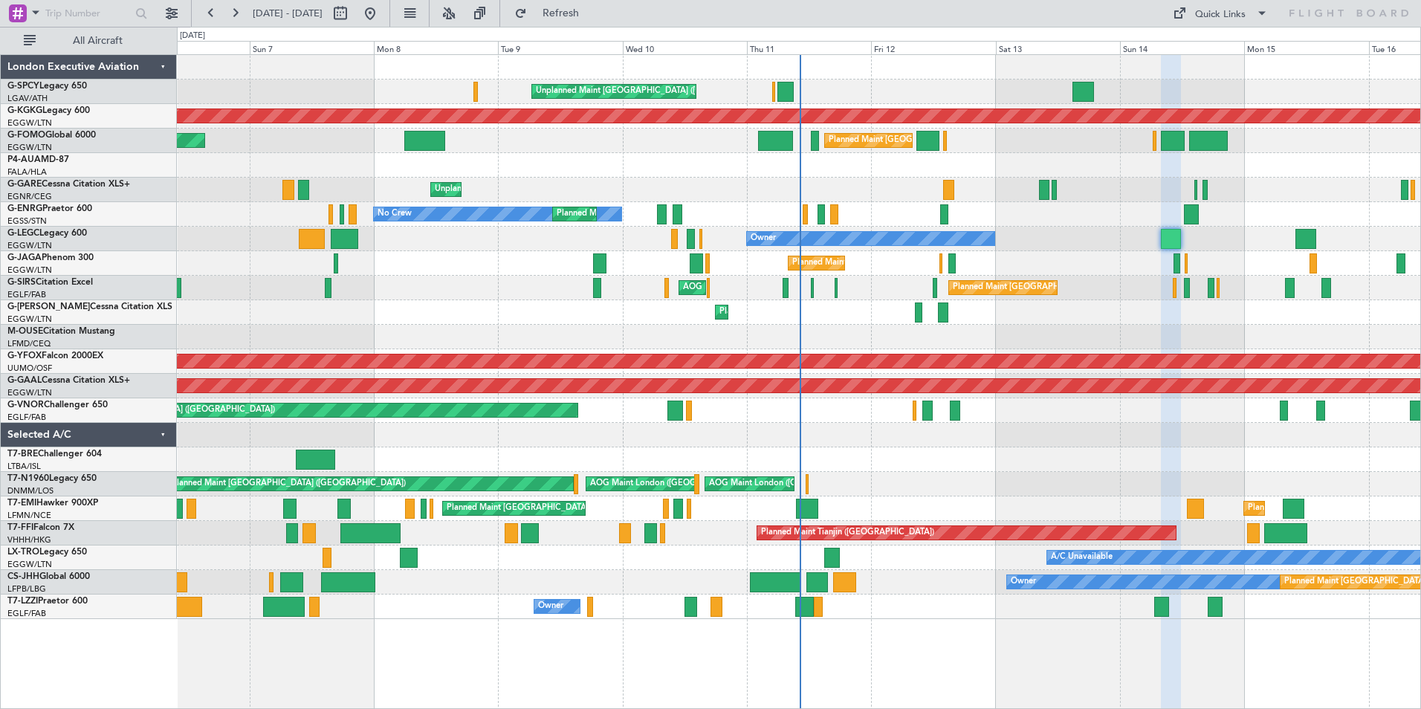
type input "0"
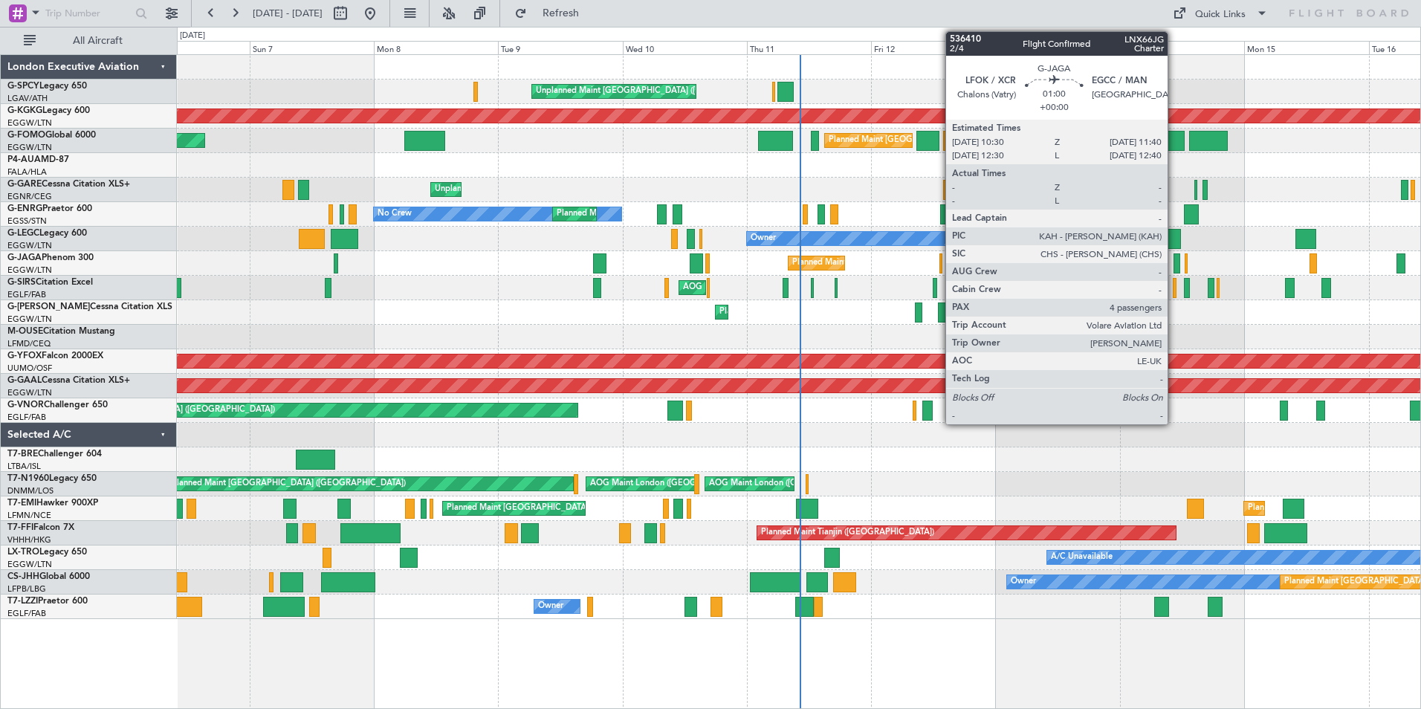
click at [1174, 265] on div at bounding box center [1176, 263] width 7 height 20
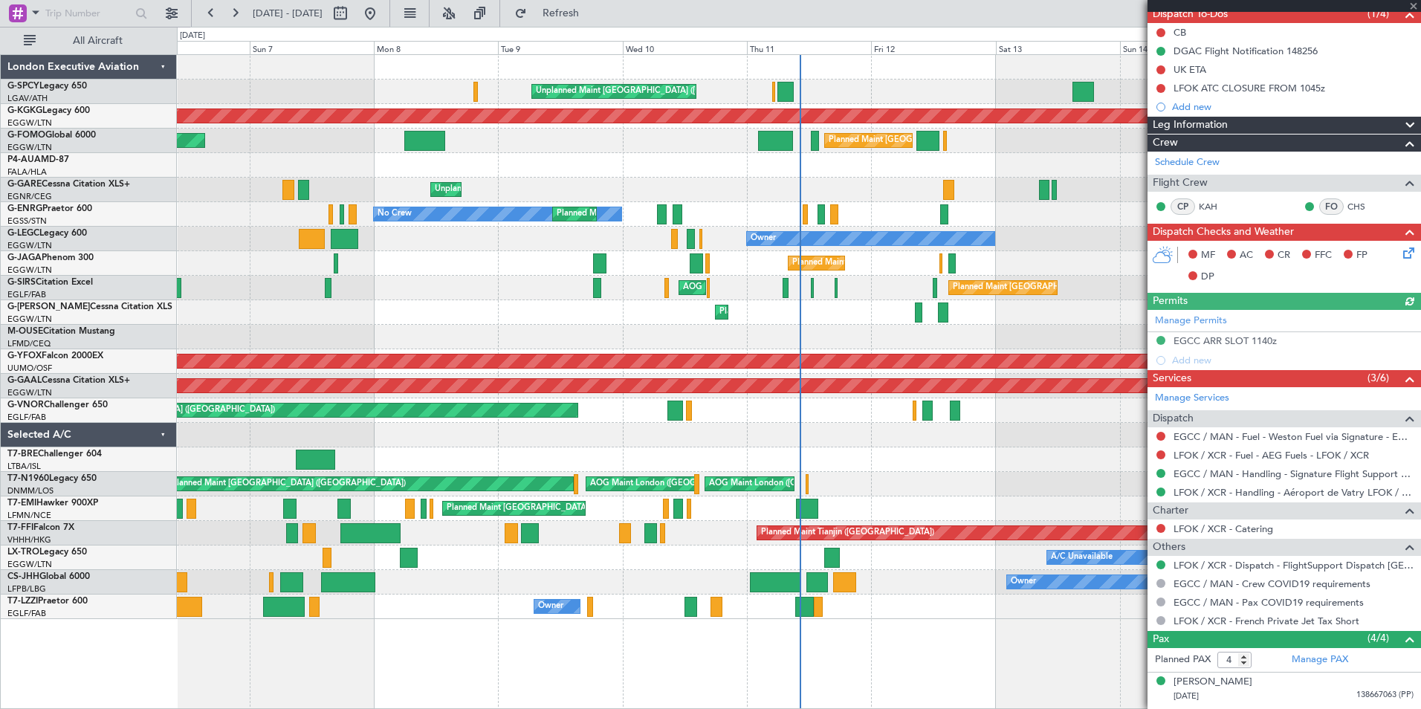
scroll to position [223, 0]
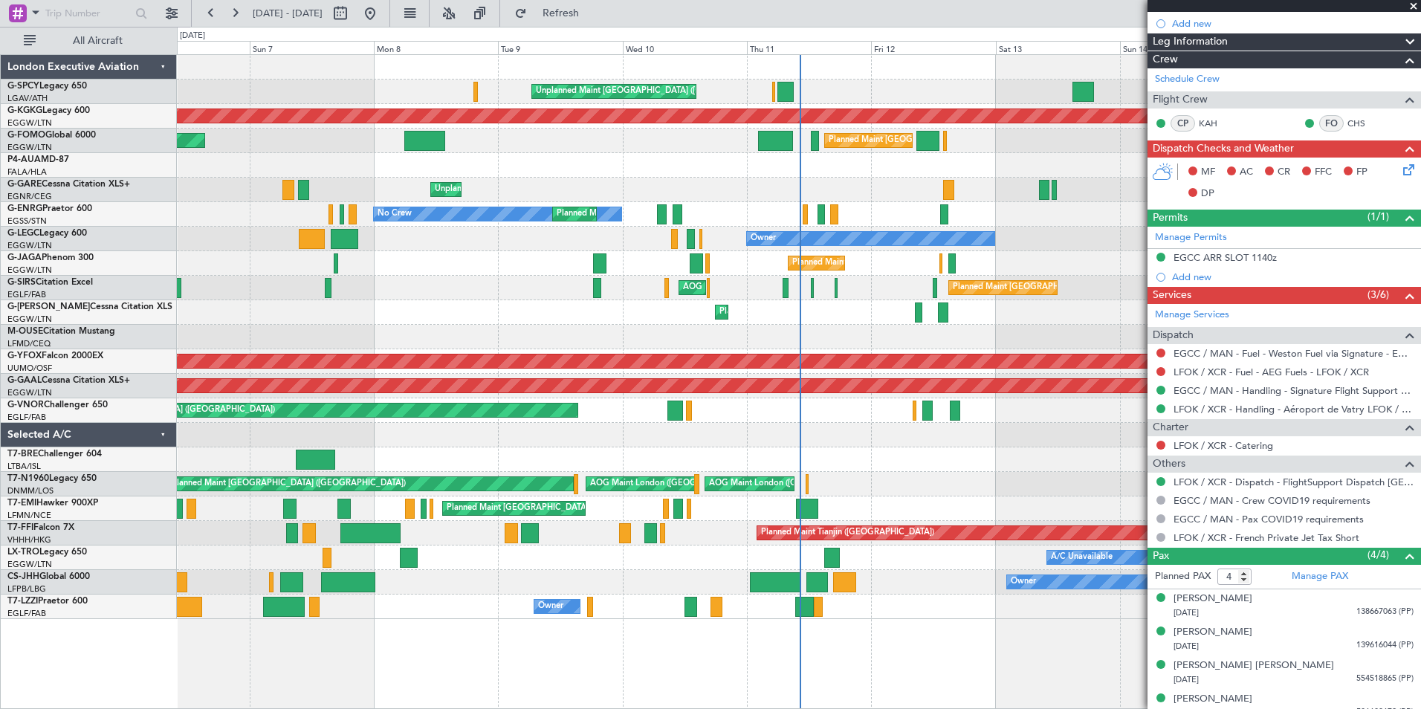
click at [1415, 2] on span at bounding box center [1413, 6] width 15 height 13
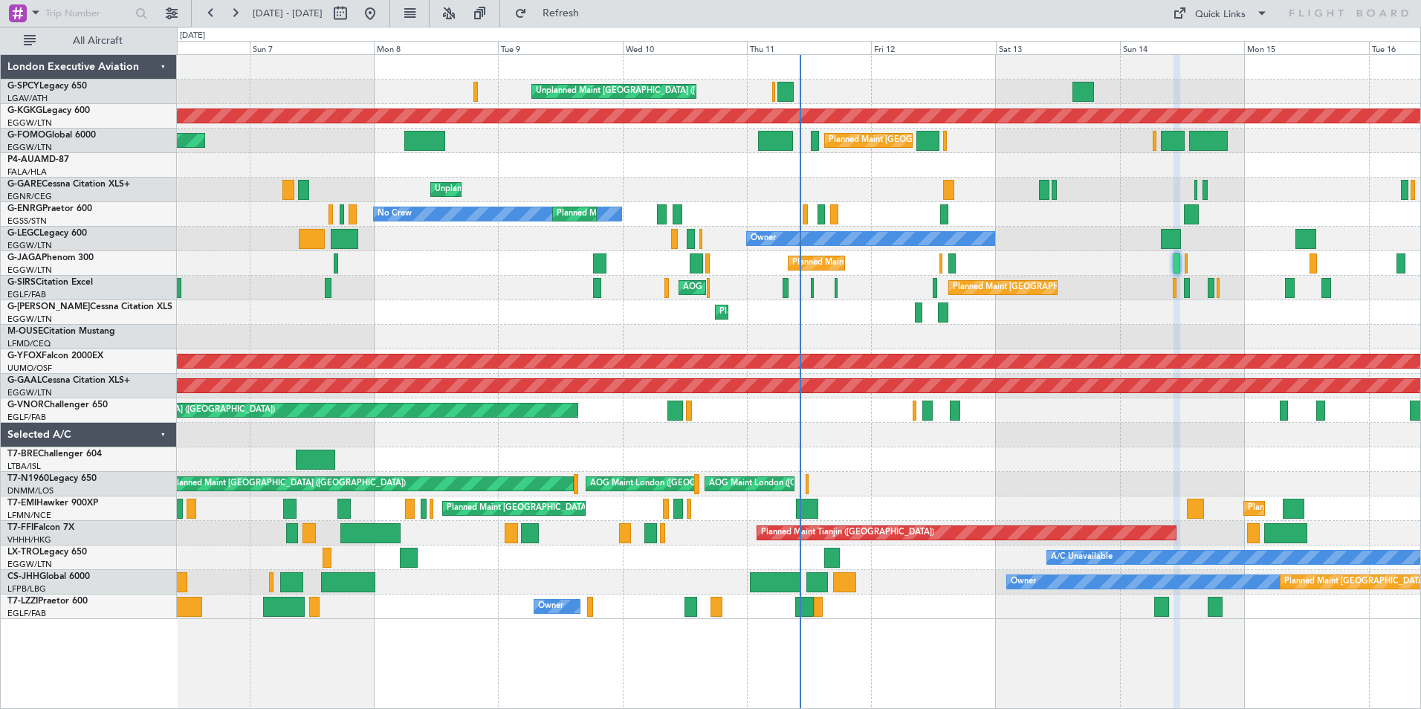
type input "0"
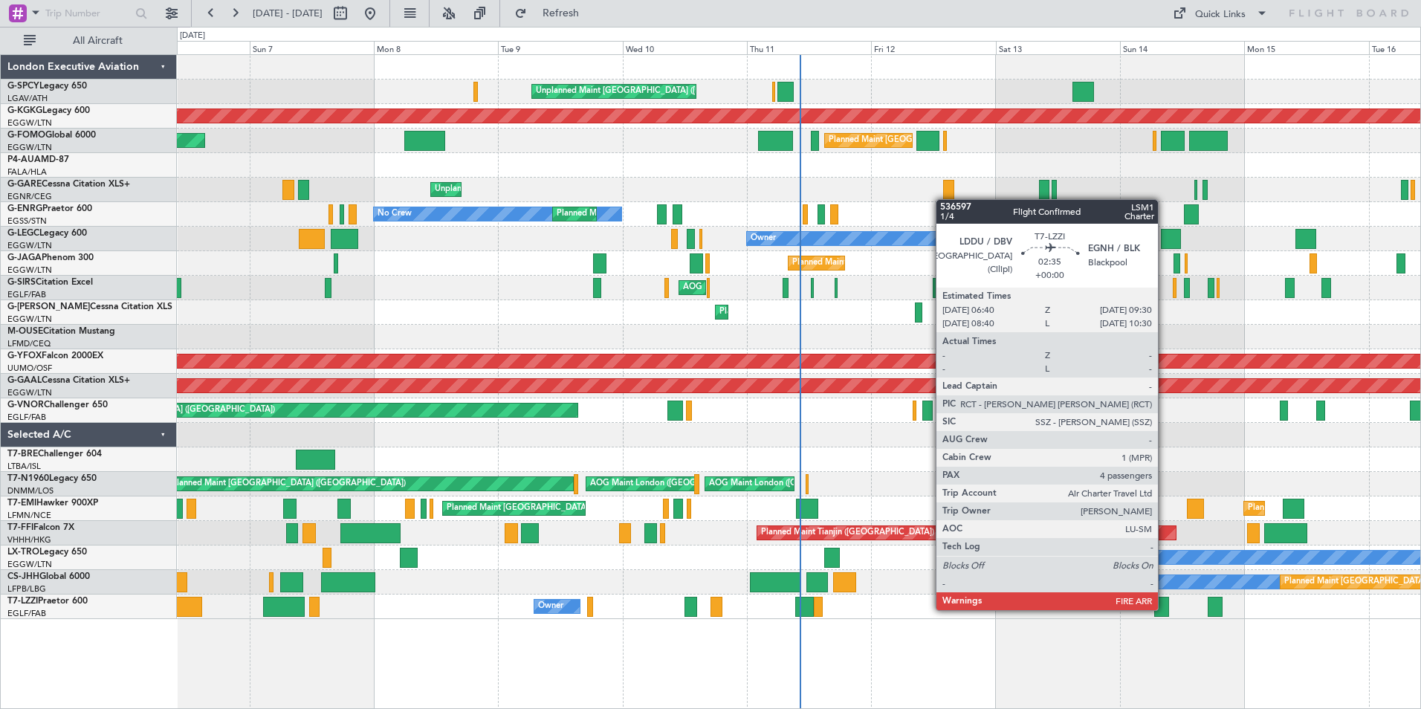
click at [1164, 609] on div at bounding box center [1161, 607] width 15 height 20
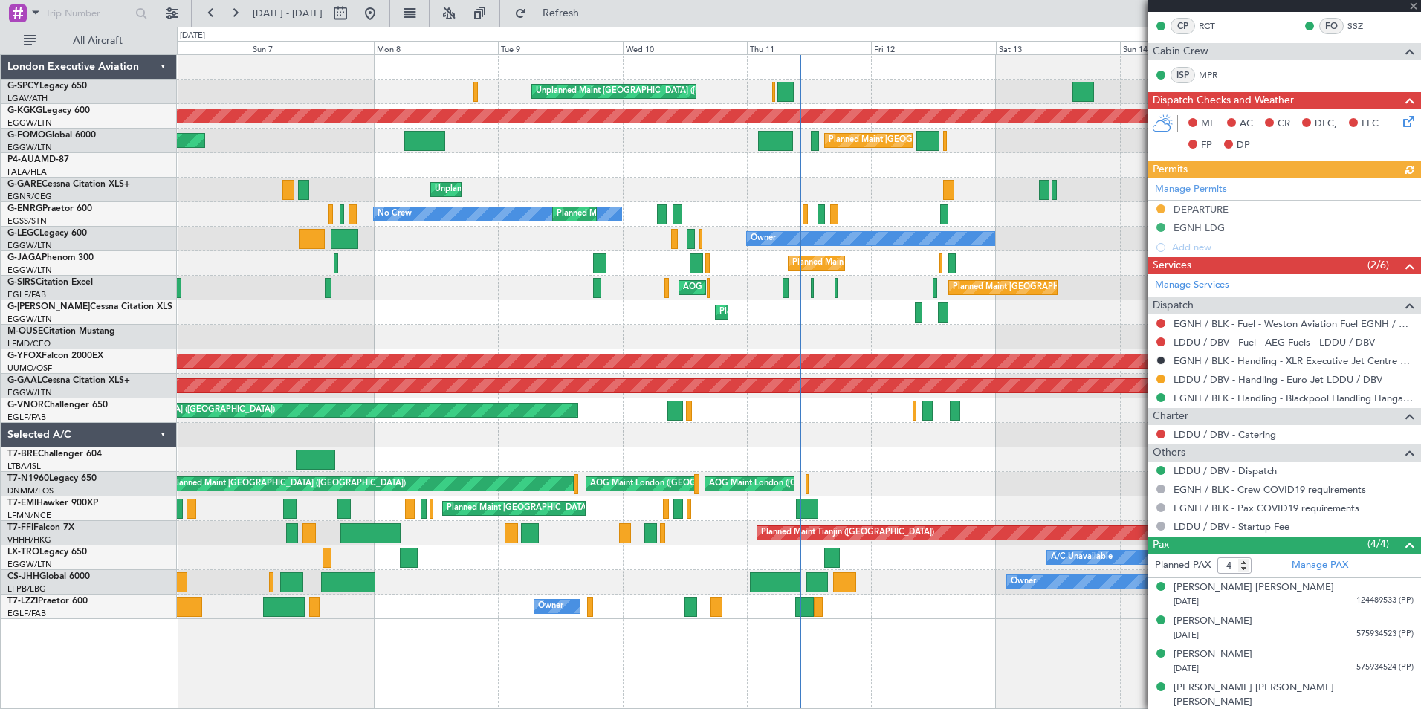
scroll to position [322, 0]
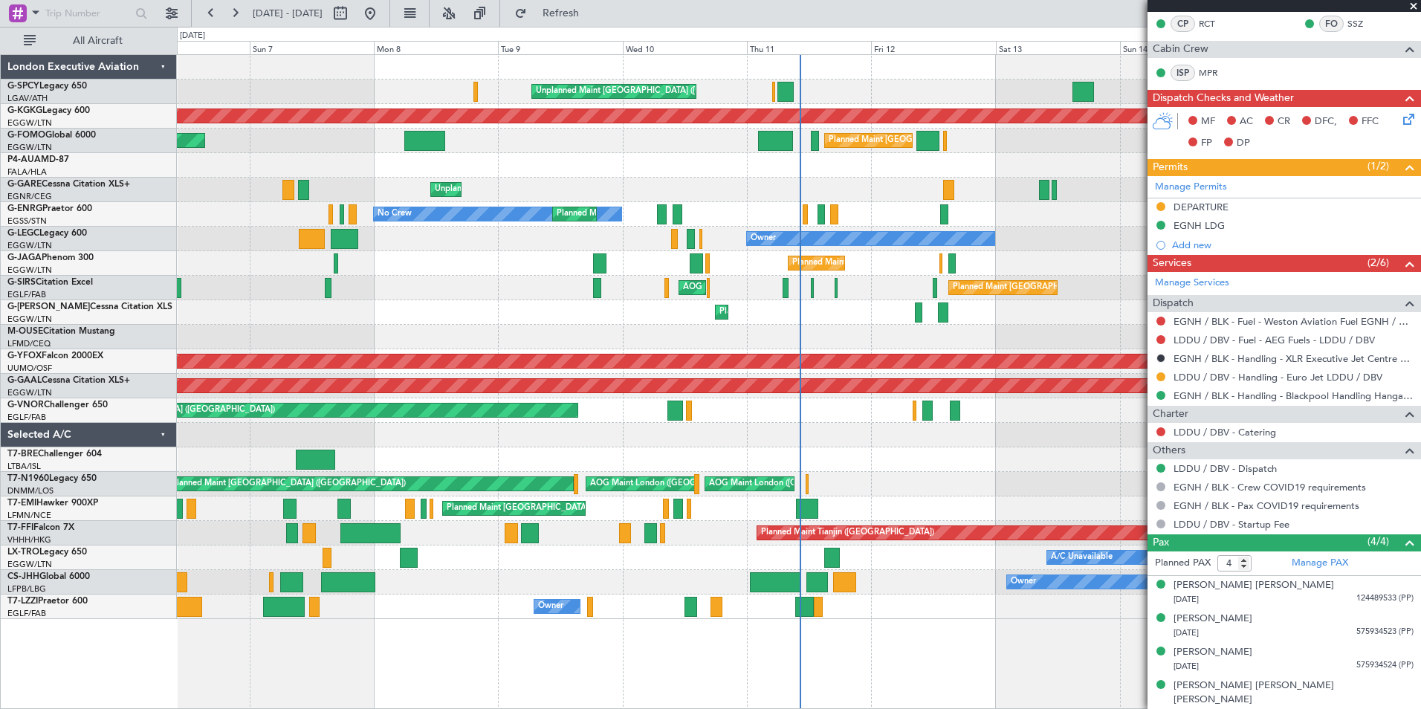
click at [1411, 4] on span at bounding box center [1413, 6] width 15 height 13
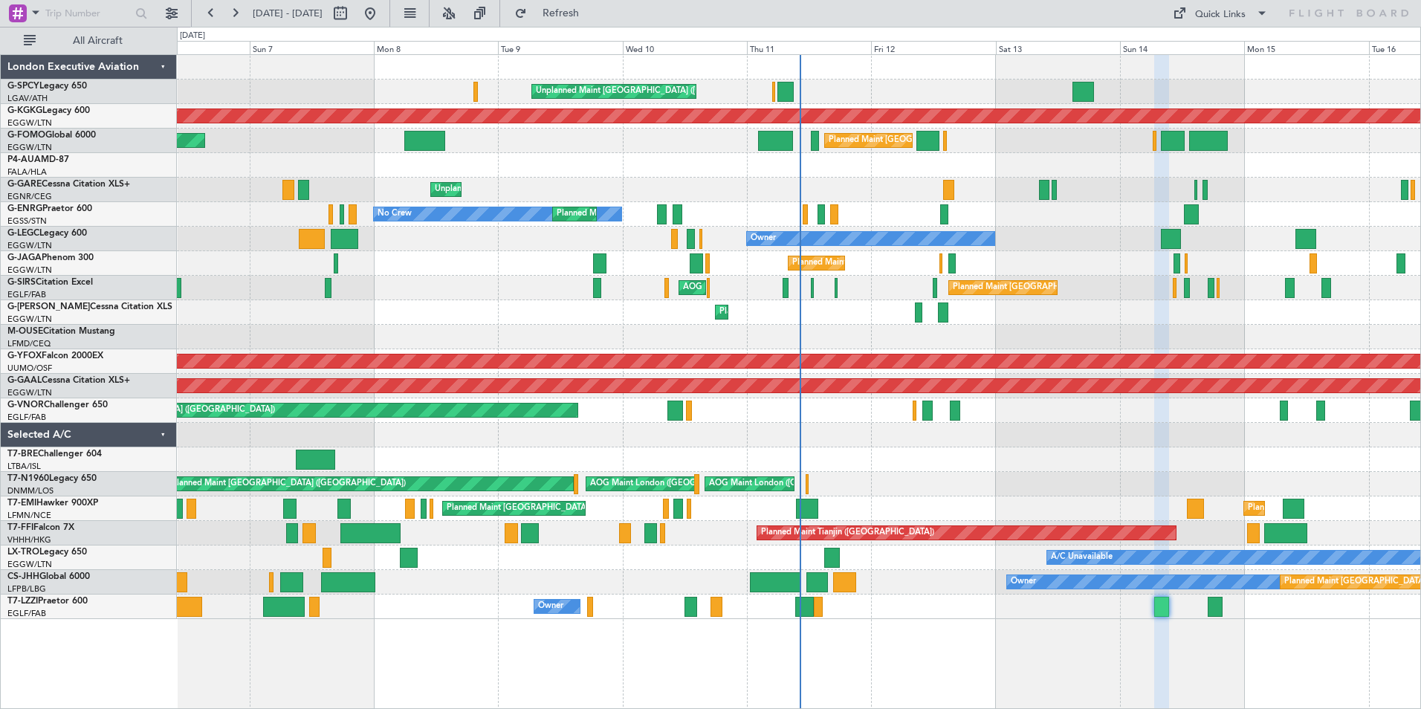
type input "0"
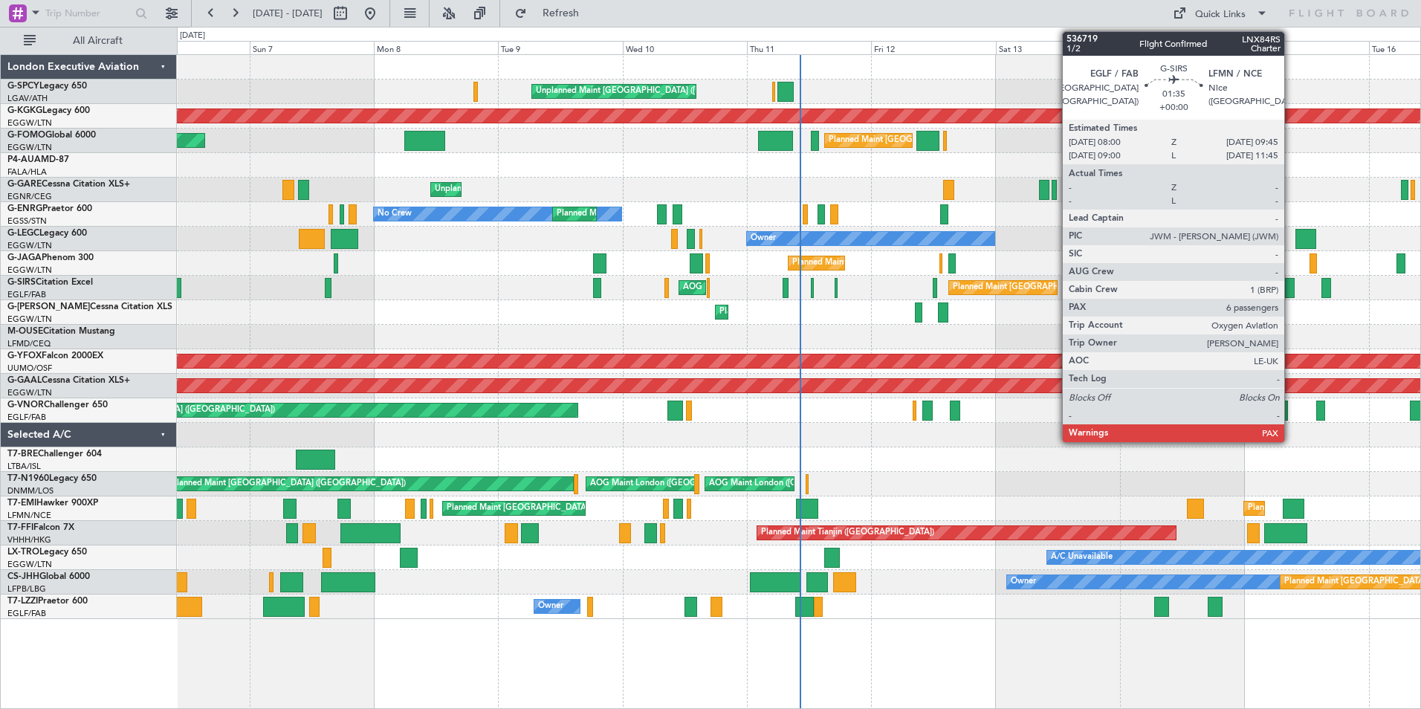
click at [1291, 281] on div at bounding box center [1290, 288] width 10 height 20
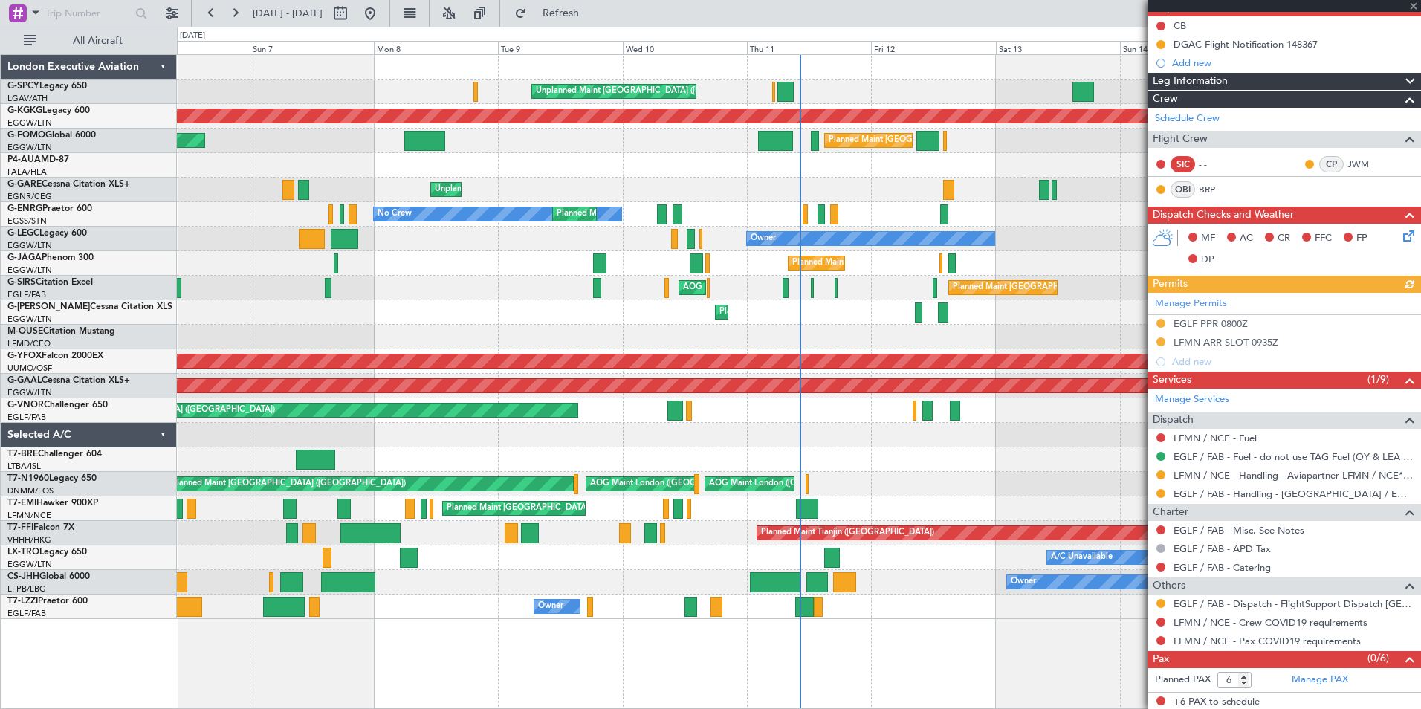
scroll to position [148, 0]
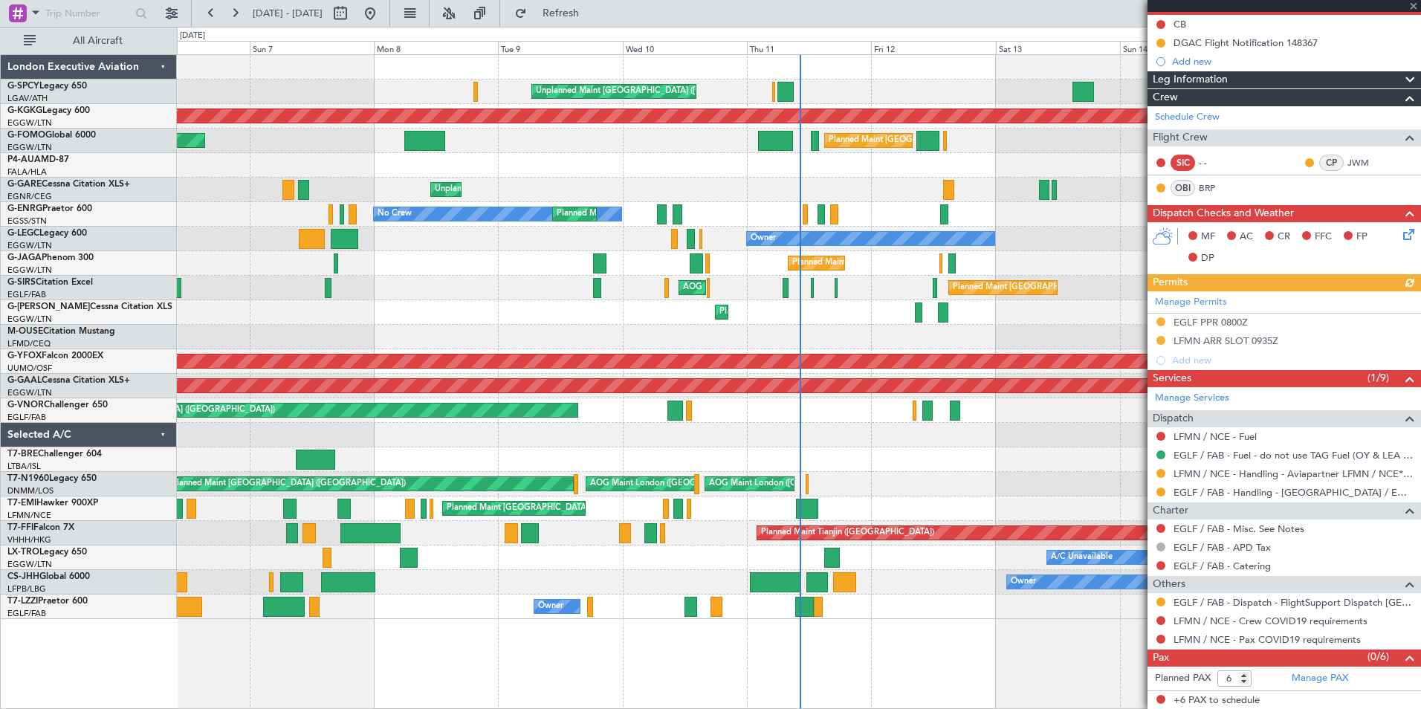
click at [1412, 10] on div at bounding box center [1283, 6] width 273 height 12
click at [1411, 7] on span at bounding box center [1413, 6] width 15 height 13
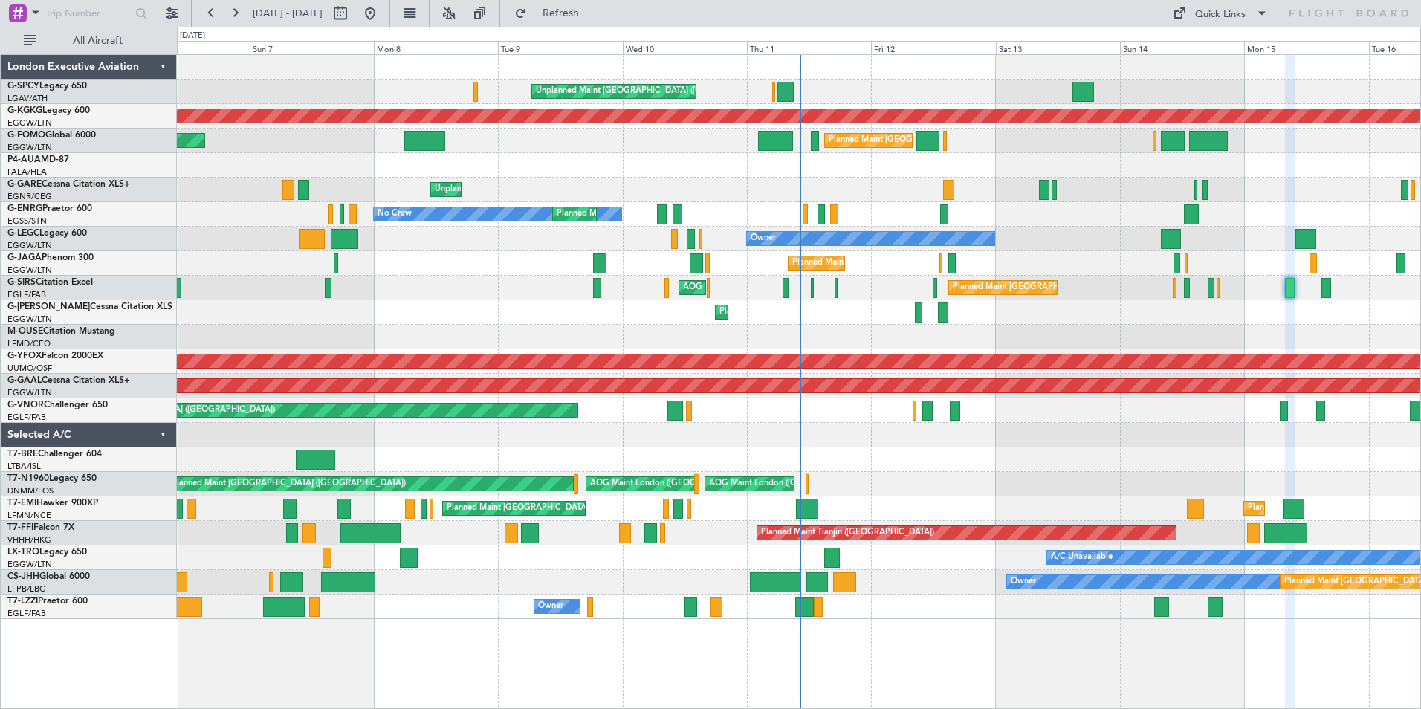
type input "0"
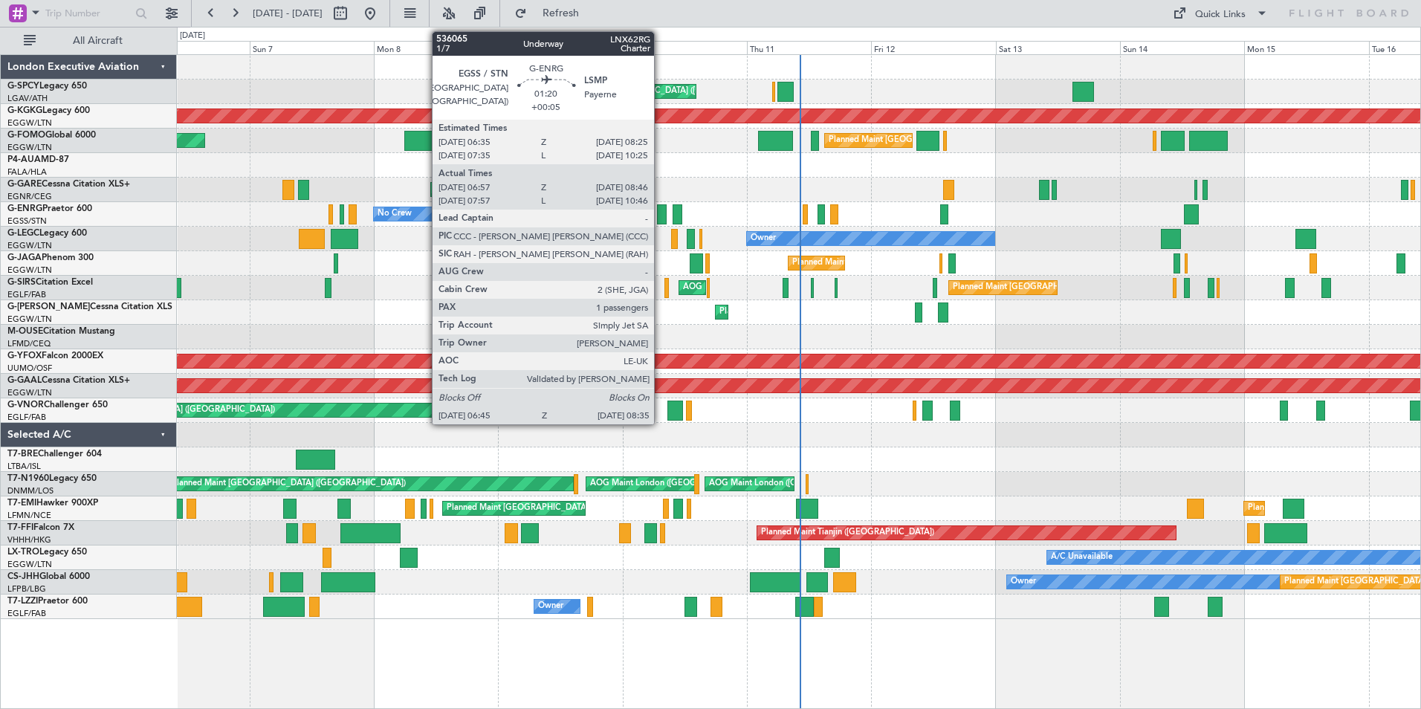
click at [661, 214] on div at bounding box center [662, 214] width 10 height 20
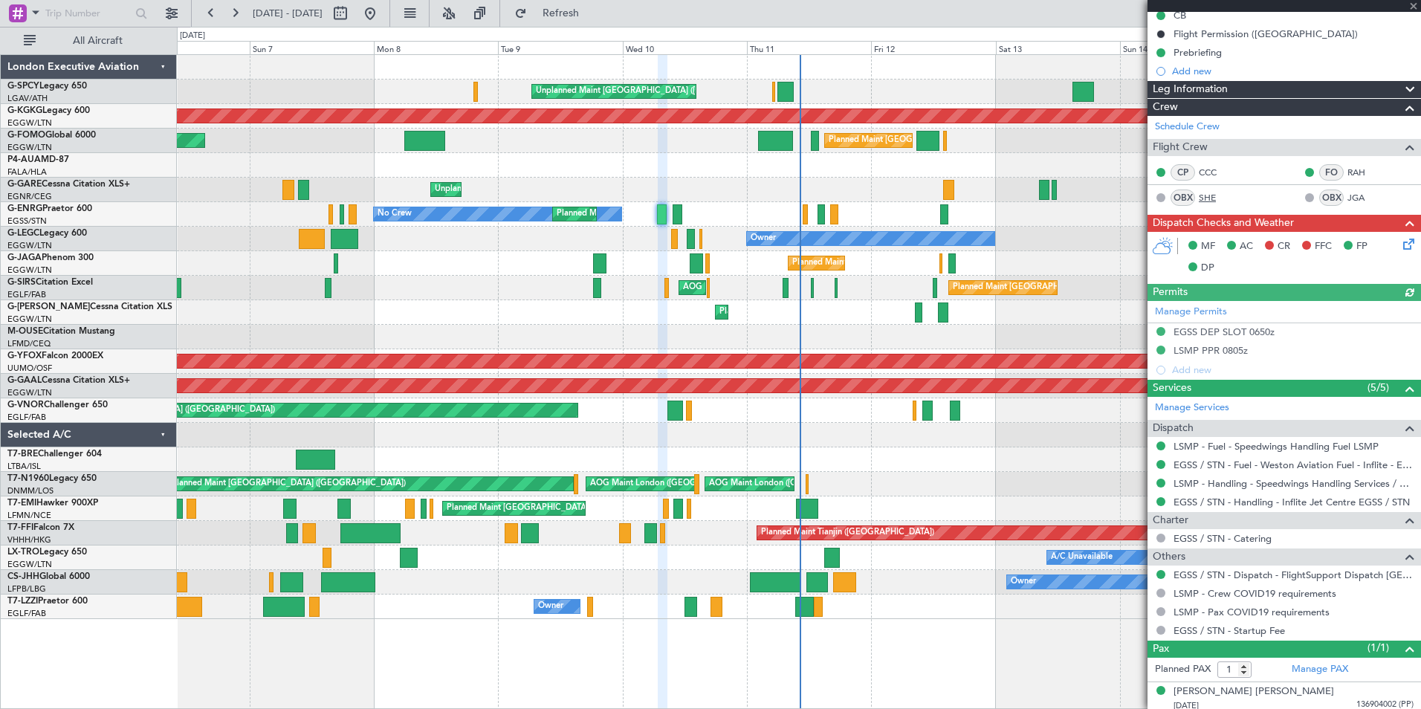
scroll to position [163, 0]
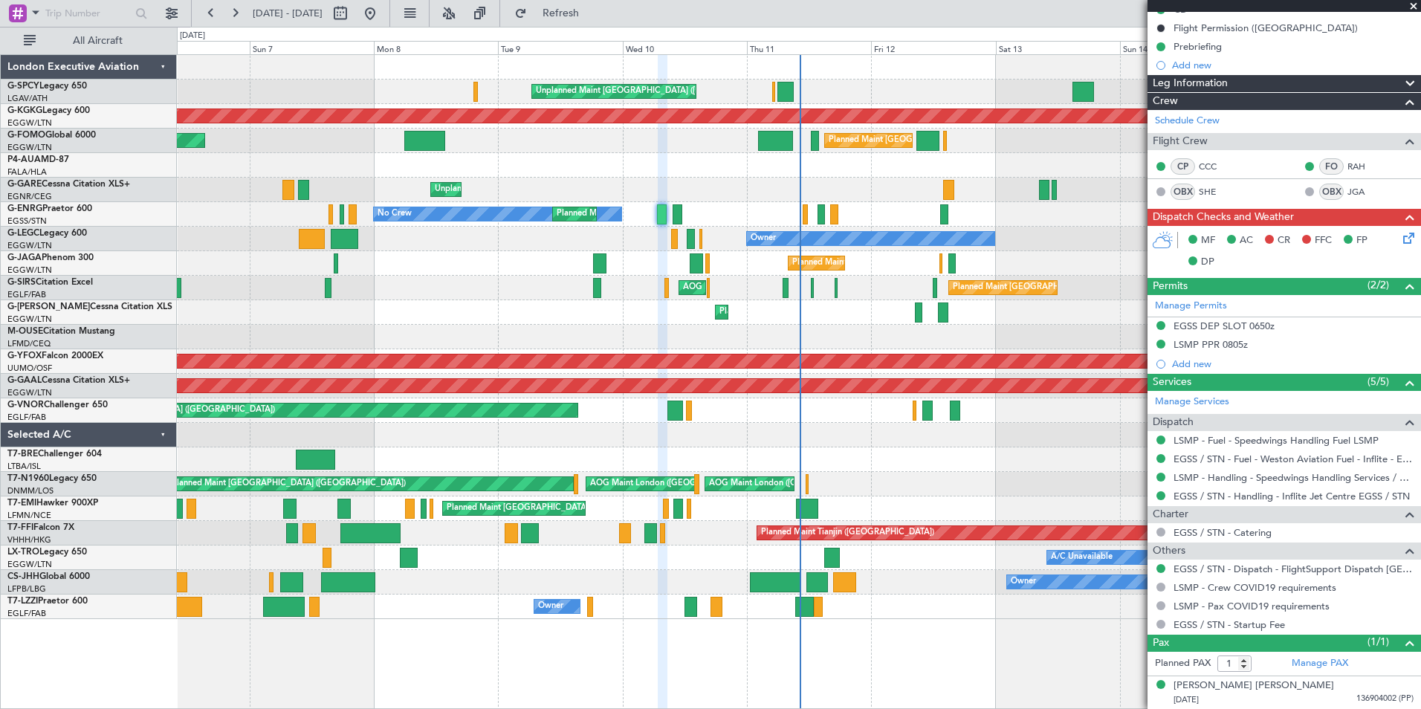
click at [1412, 7] on span at bounding box center [1413, 6] width 15 height 13
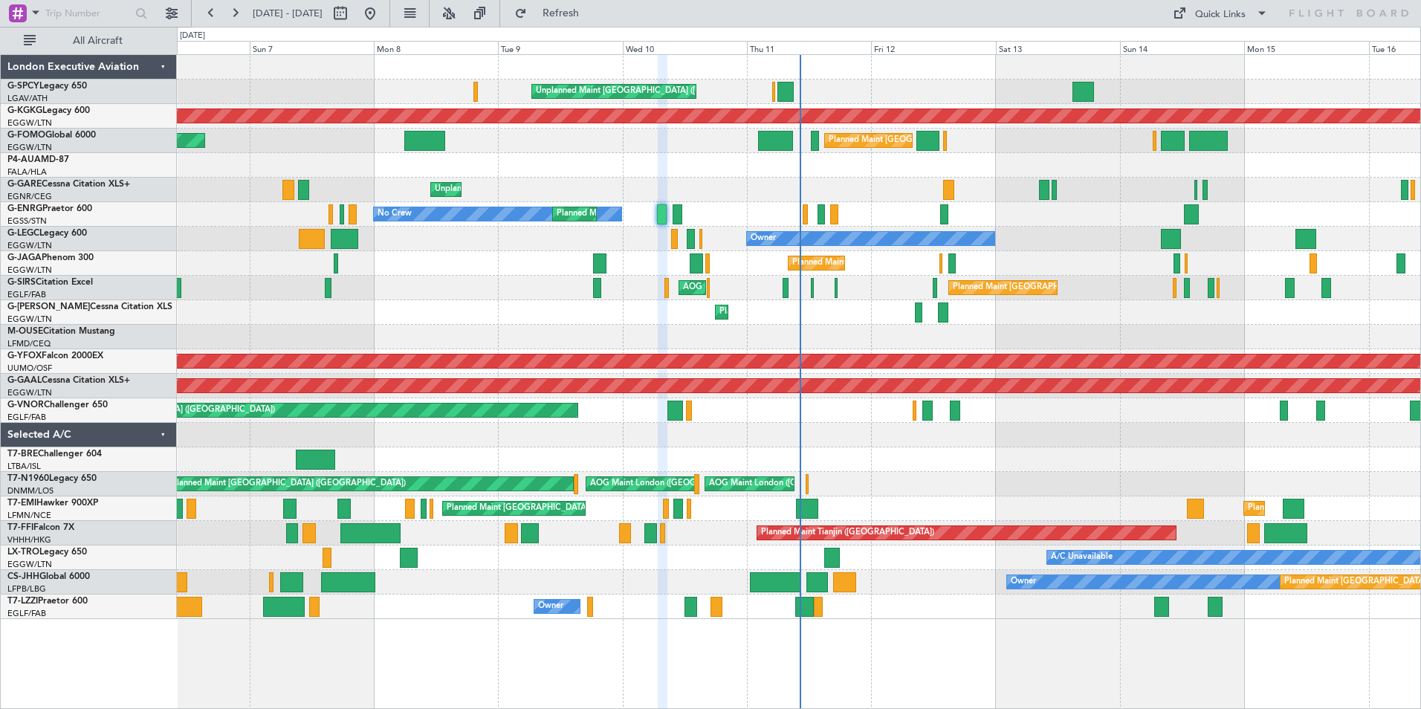
type input "0"
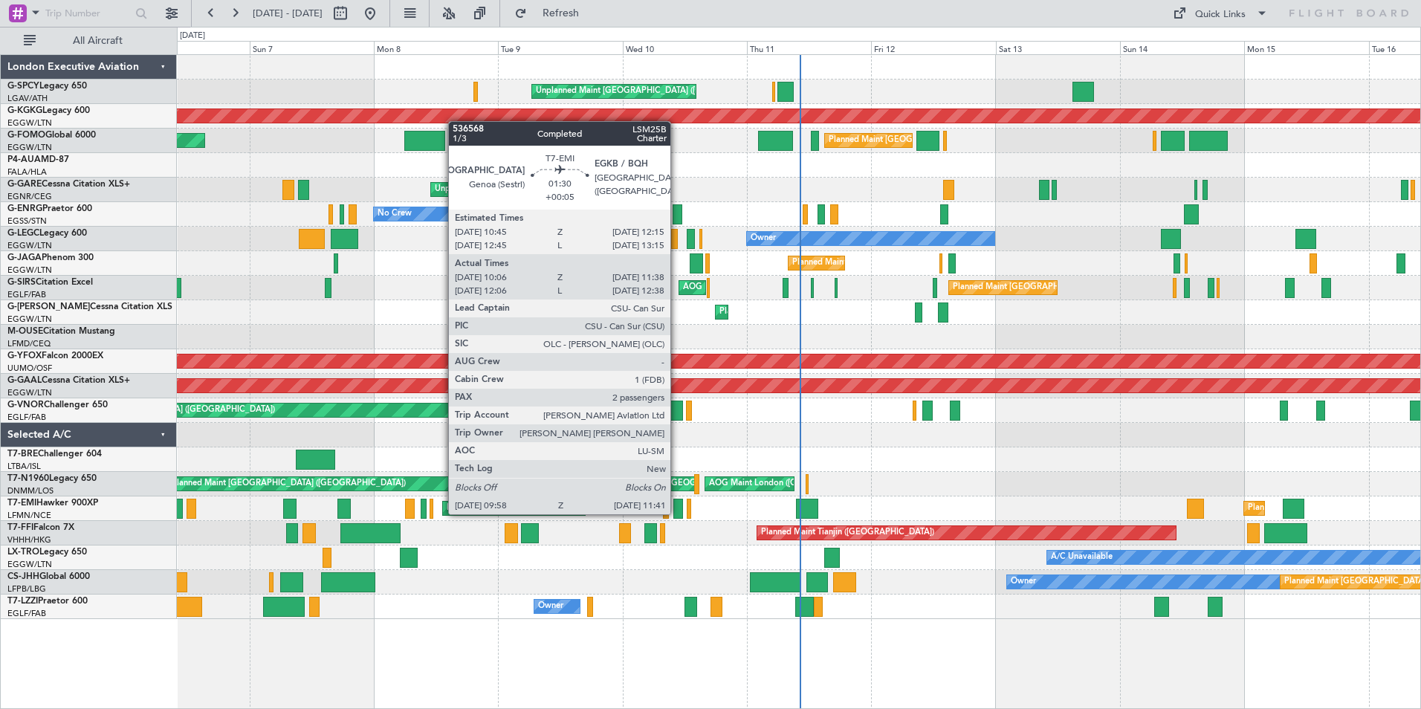
click at [677, 513] on div at bounding box center [677, 509] width 9 height 20
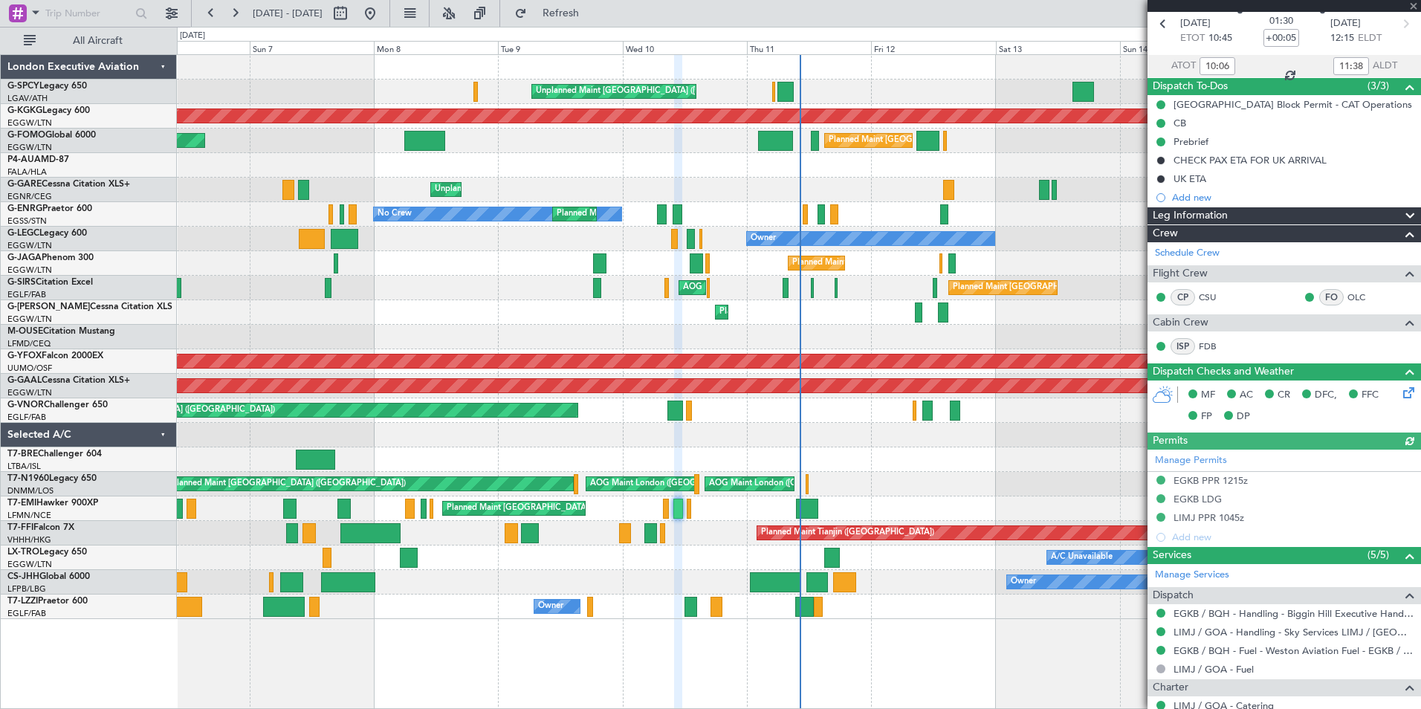
scroll to position [274, 0]
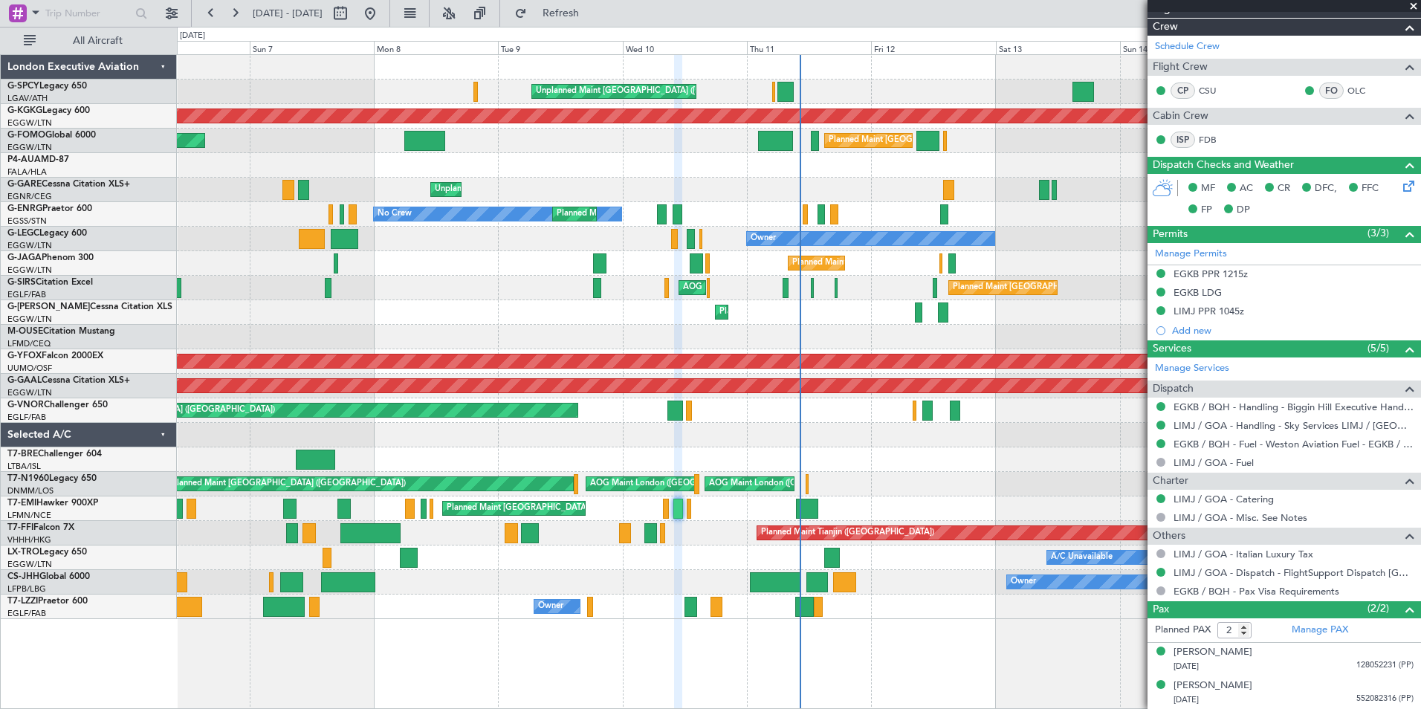
click at [1412, 9] on span at bounding box center [1413, 6] width 15 height 13
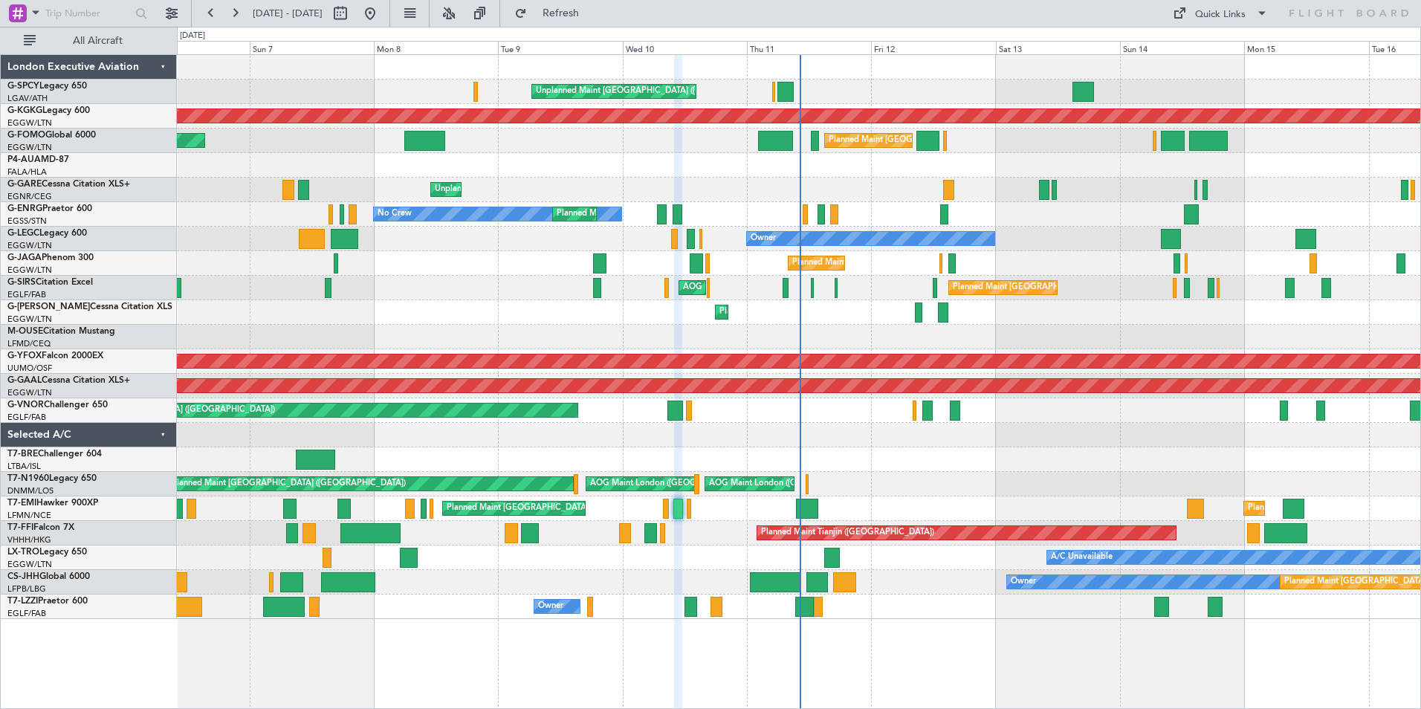
type input "0"
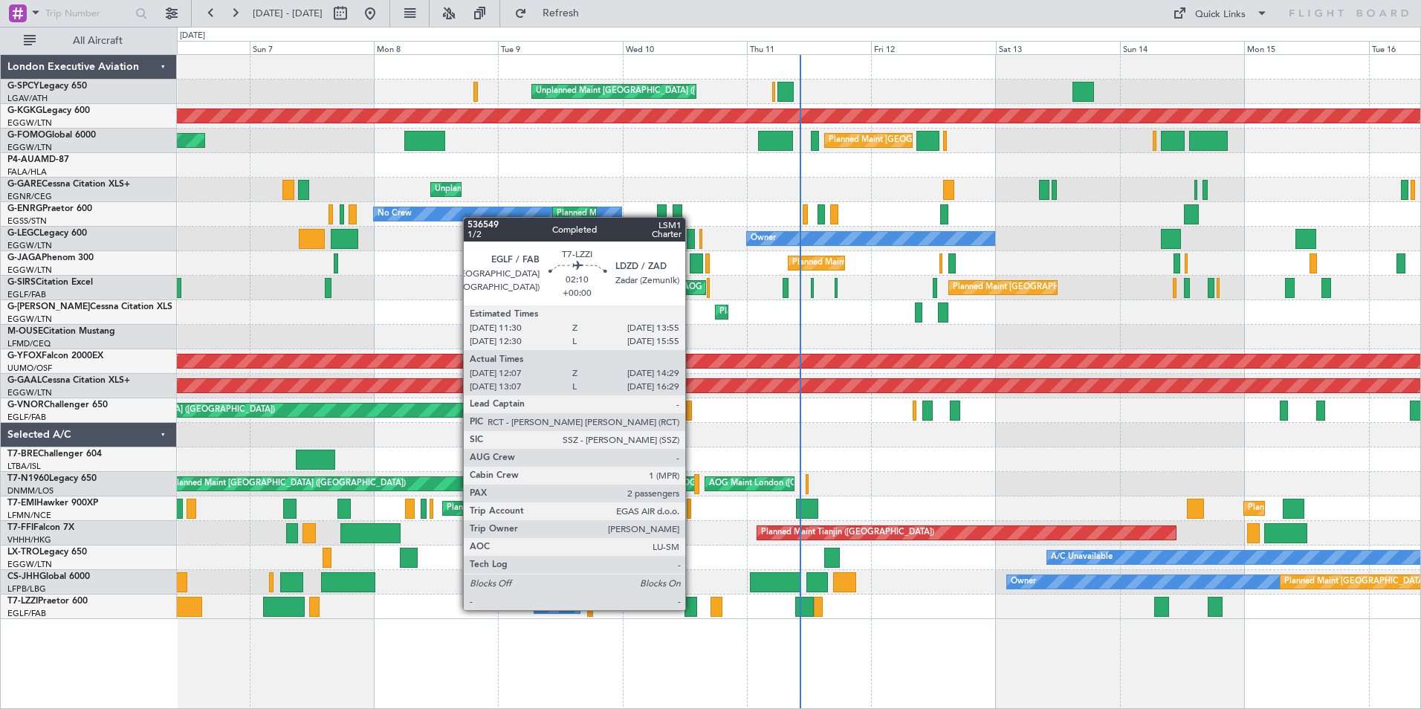
click at [692, 609] on div at bounding box center [690, 607] width 13 height 20
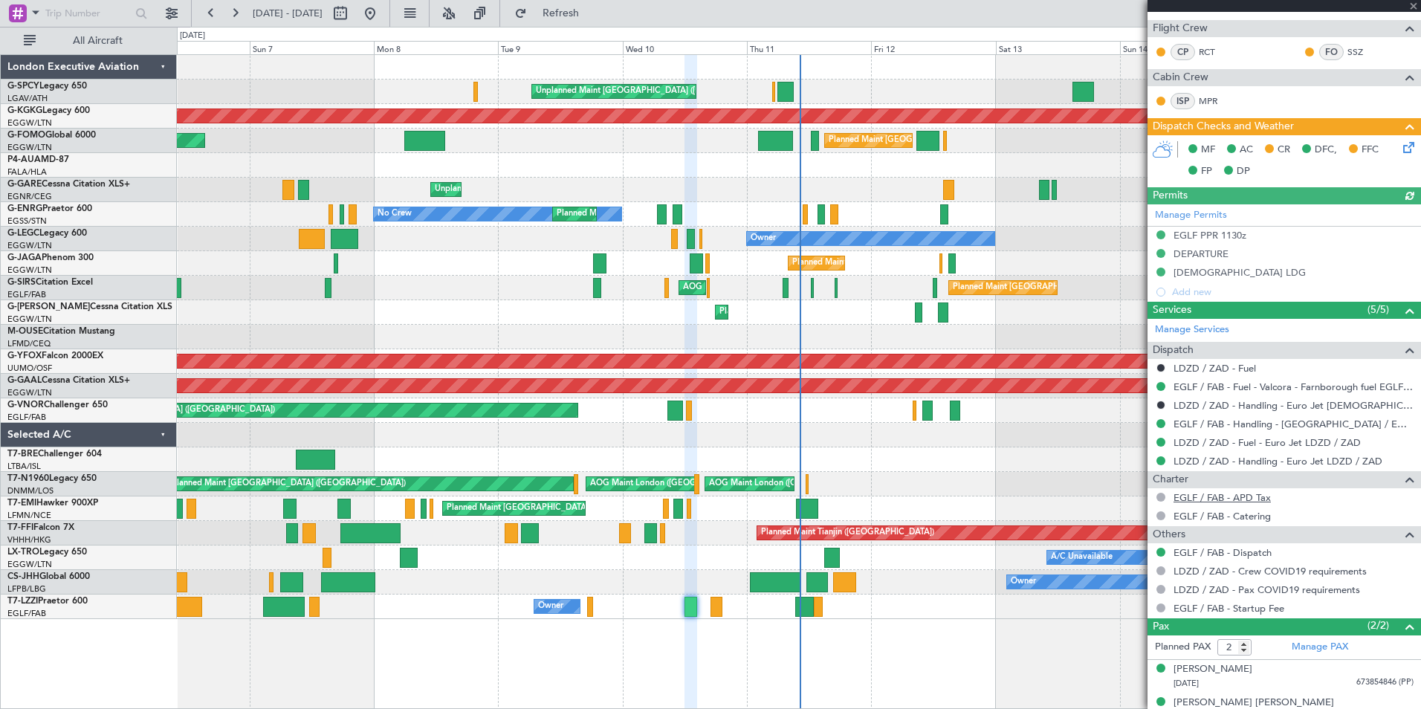
scroll to position [274, 0]
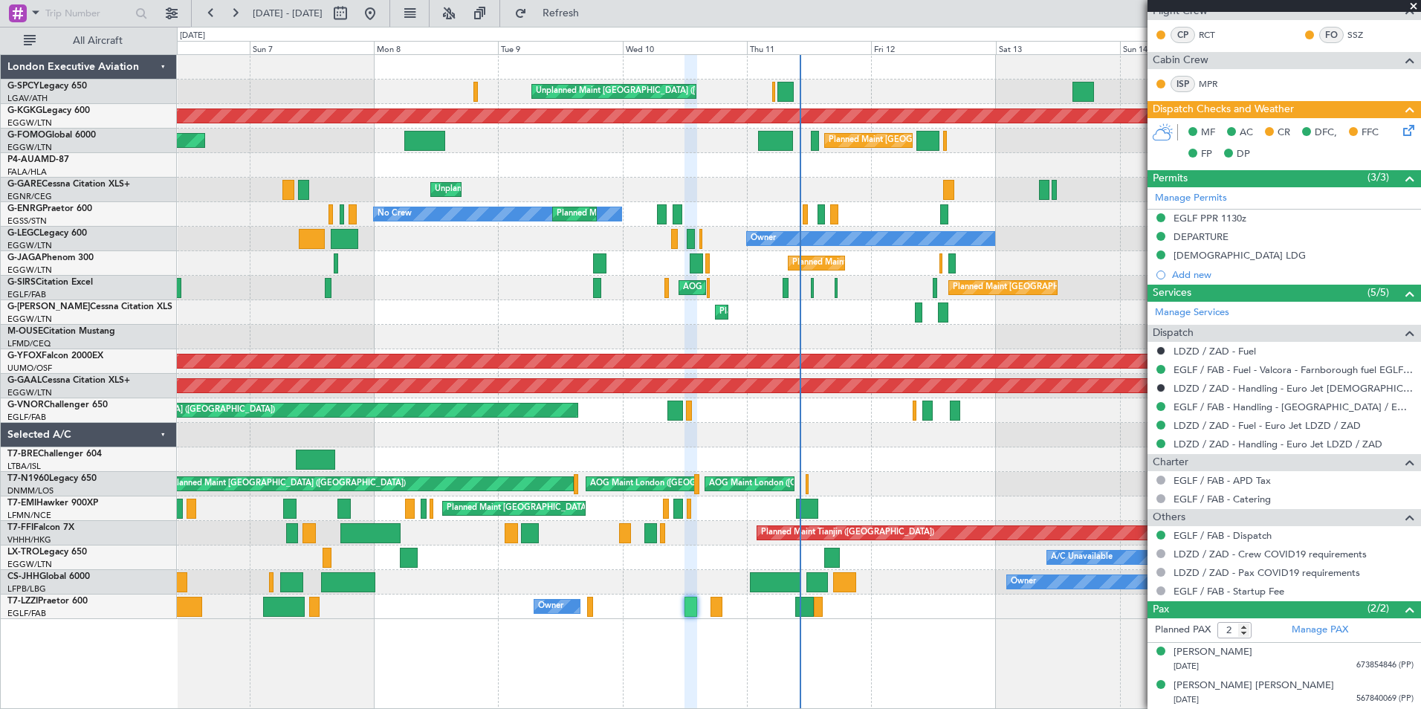
click at [1413, 7] on span at bounding box center [1413, 6] width 15 height 13
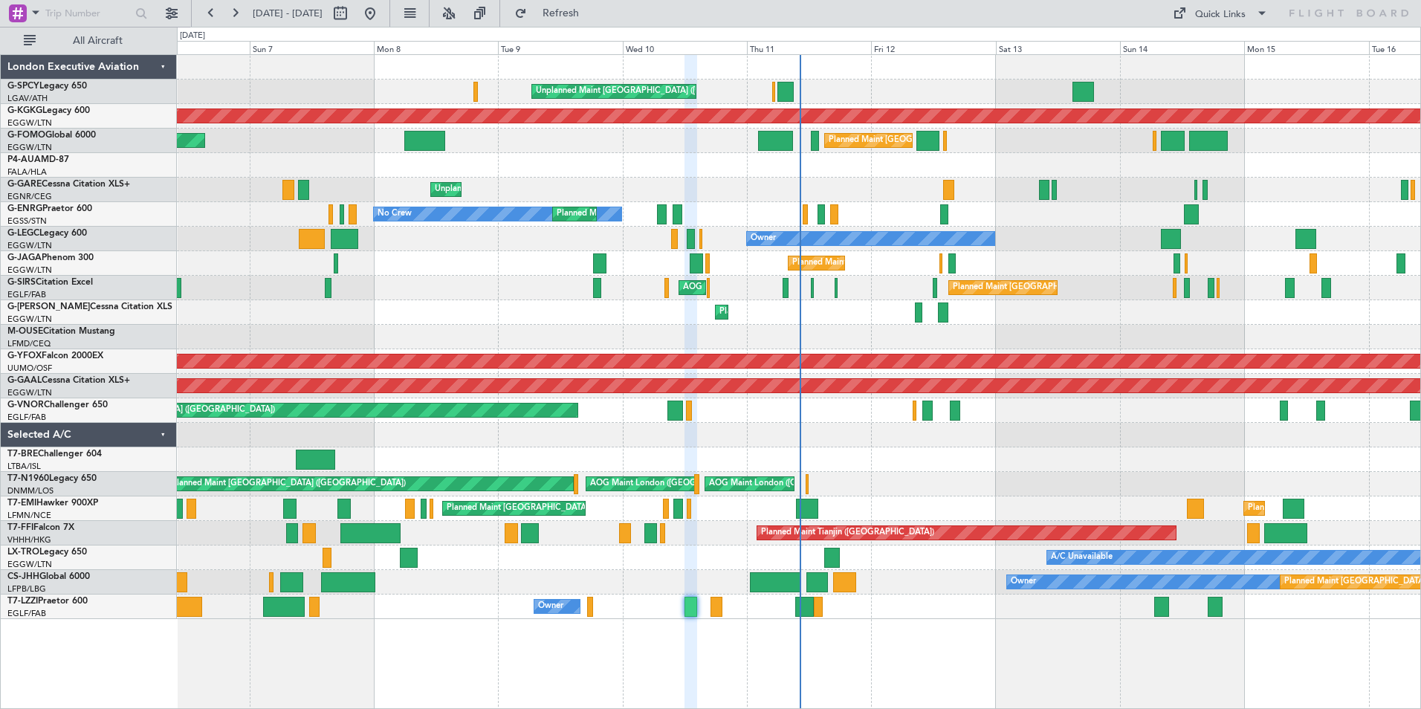
type input "0"
click at [216, 15] on button at bounding box center [211, 13] width 24 height 24
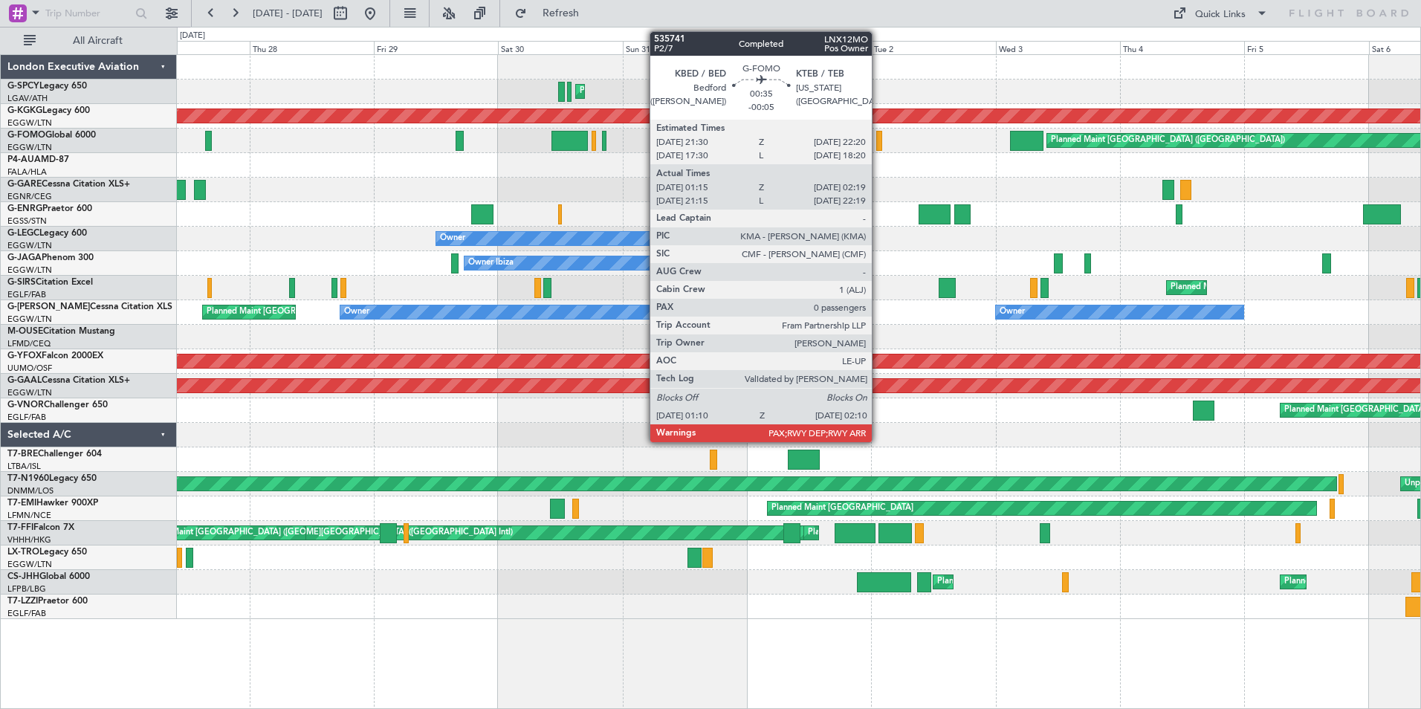
click at [878, 143] on div at bounding box center [878, 141] width 5 height 20
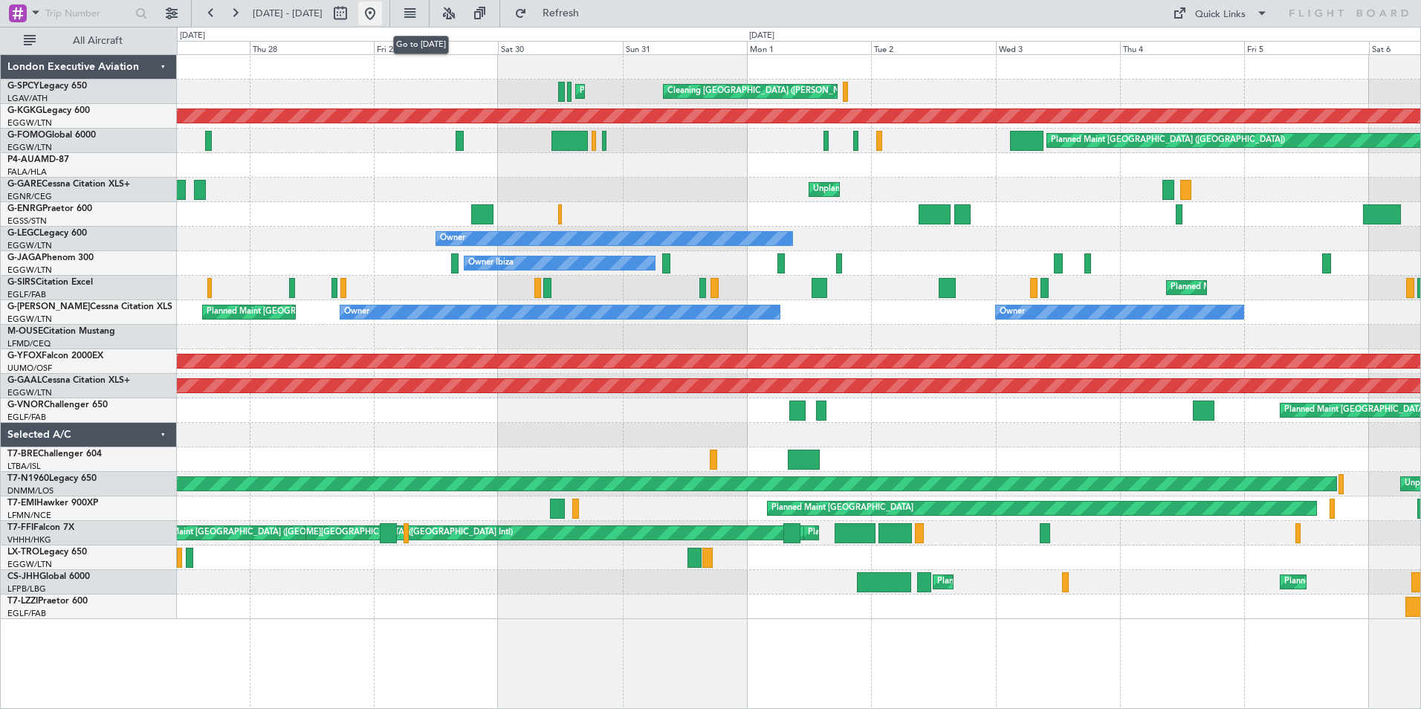
click at [382, 16] on button at bounding box center [370, 13] width 24 height 24
